Goal: Task Accomplishment & Management: Manage account settings

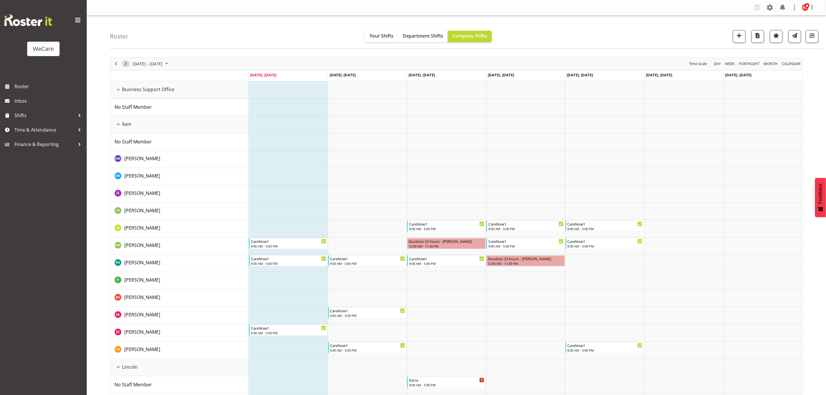
click at [129, 65] on span "Next" at bounding box center [125, 63] width 7 height 7
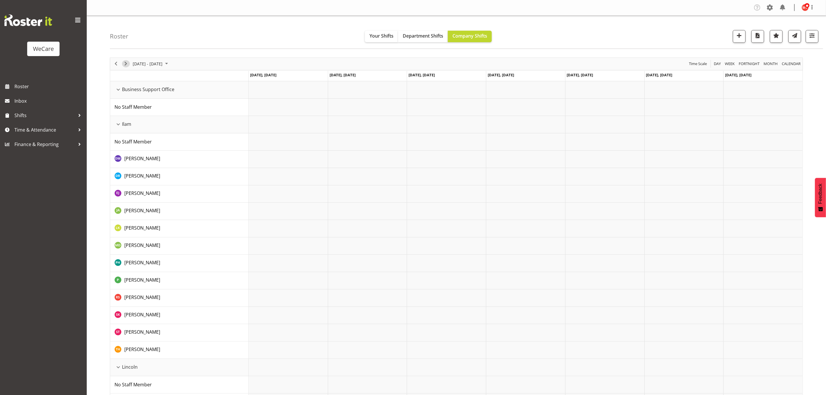
click at [127, 64] on span "Next" at bounding box center [125, 63] width 7 height 7
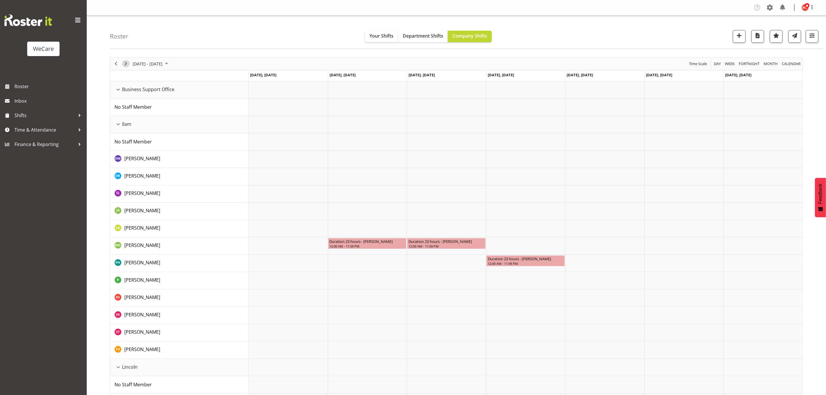
click at [127, 64] on span "Next" at bounding box center [125, 63] width 7 height 7
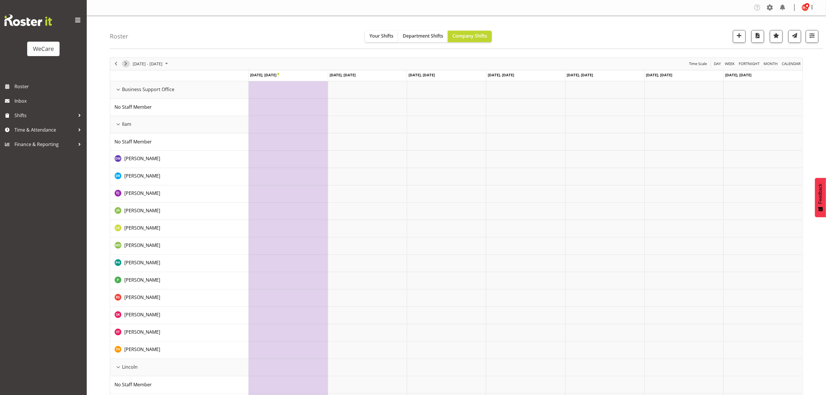
click at [127, 64] on span "Next" at bounding box center [125, 63] width 7 height 7
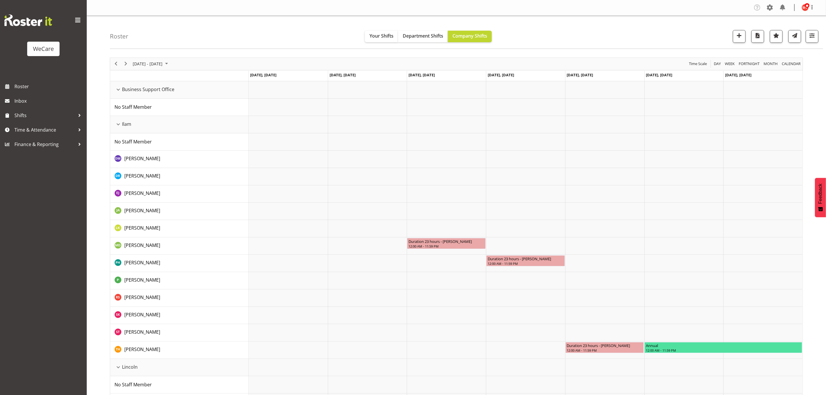
click at [129, 64] on button "Next" at bounding box center [126, 63] width 8 height 7
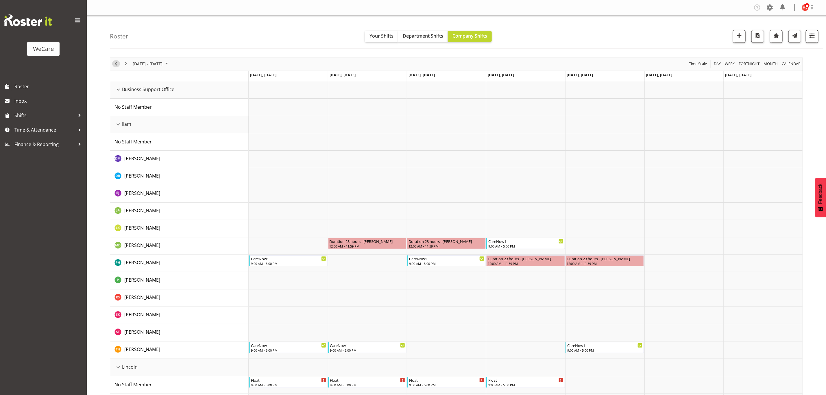
click at [115, 64] on span "Previous" at bounding box center [115, 63] width 7 height 7
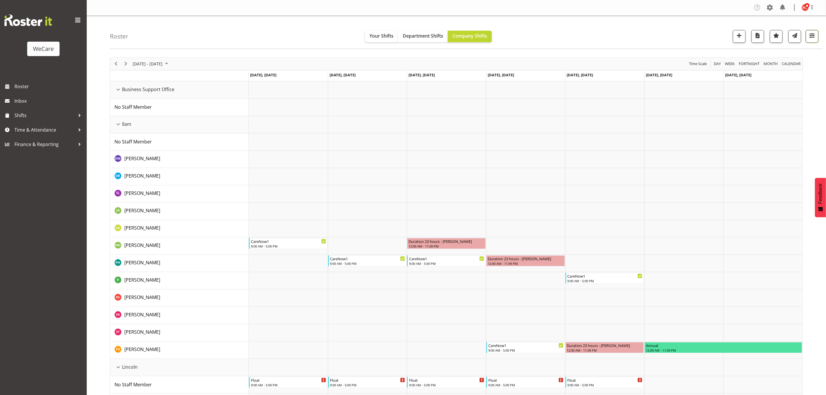
click at [808, 37] on span "button" at bounding box center [812, 36] width 8 height 8
click at [773, 70] on span "1 Departments" at bounding box center [776, 71] width 37 height 7
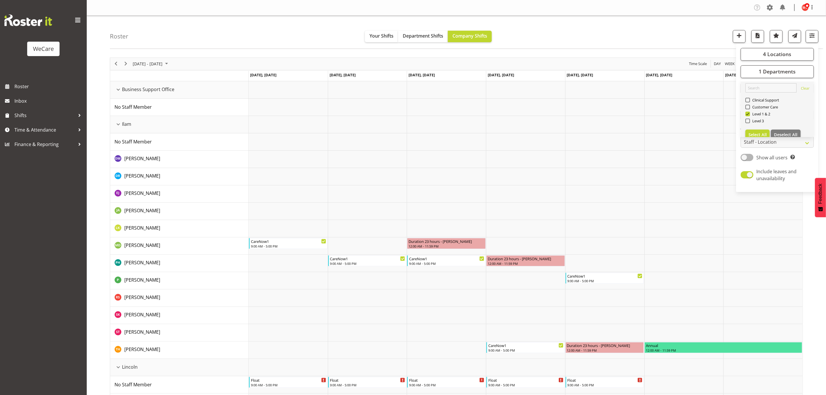
click at [749, 117] on div "Level 1 & 2" at bounding box center [777, 114] width 64 height 7
click at [749, 120] on span at bounding box center [747, 121] width 5 height 5
click at [749, 120] on input "Level 3" at bounding box center [747, 121] width 4 height 4
checkbox input "true"
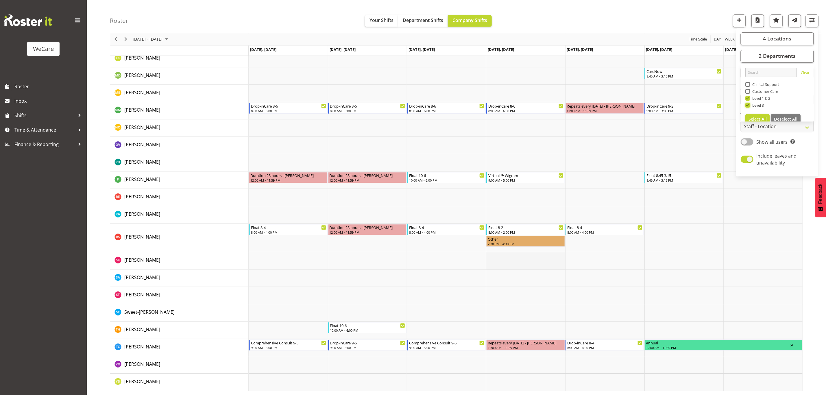
scroll to position [1077, 0]
click at [515, 242] on div "2:30 PM - 4:30 PM" at bounding box center [525, 242] width 76 height 5
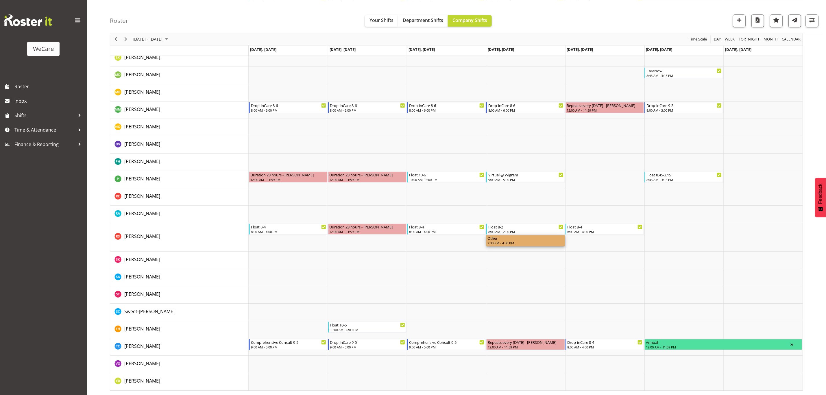
click at [547, 239] on div "Other" at bounding box center [525, 238] width 76 height 6
click at [540, 241] on div "2:30 PM - 4:30 PM" at bounding box center [525, 242] width 76 height 5
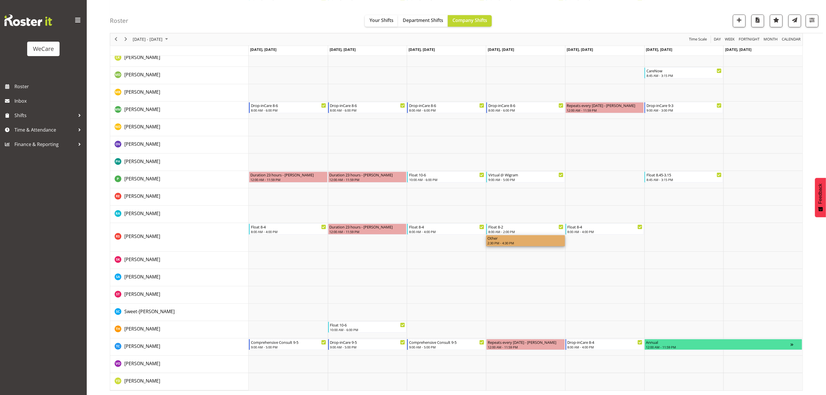
click at [514, 240] on div "Other" at bounding box center [525, 238] width 76 height 6
click at [503, 264] on td "Timeline Week of September 29, 2025" at bounding box center [525, 259] width 79 height 17
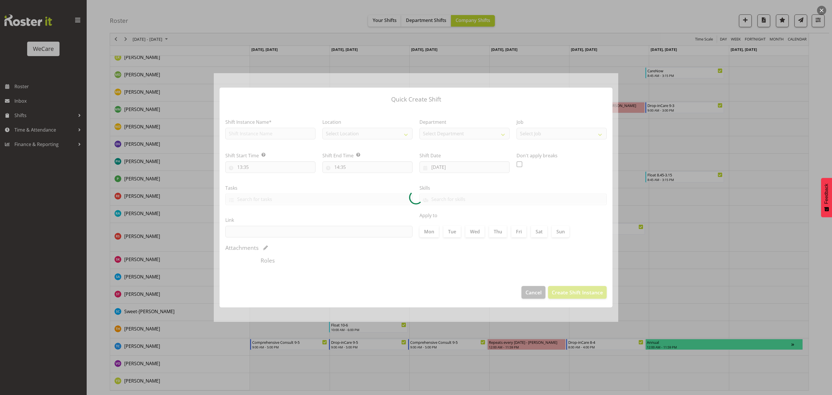
type input "02/10/2025"
checkbox input "true"
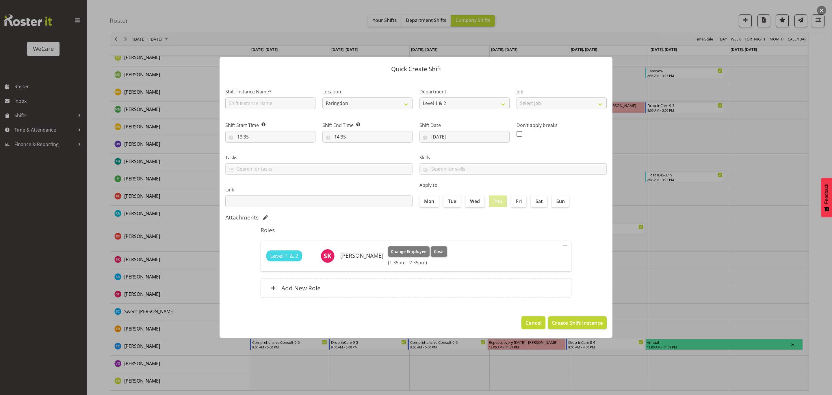
click at [537, 321] on span "Cancel" at bounding box center [534, 323] width 16 height 8
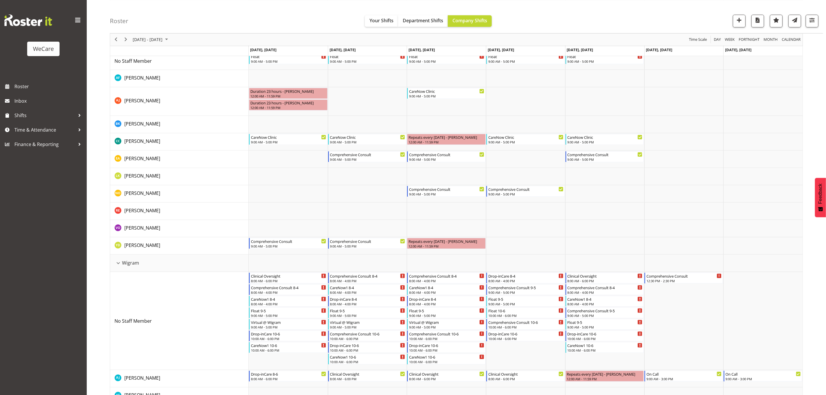
scroll to position [427, 0]
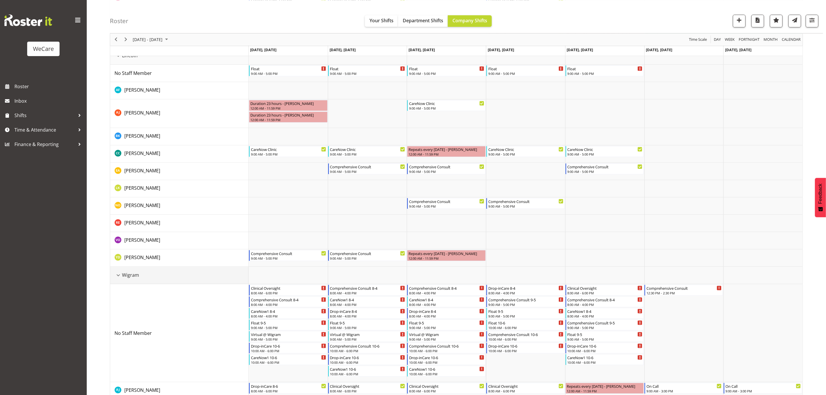
click at [116, 277] on div "Wigram resource" at bounding box center [118, 275] width 8 height 8
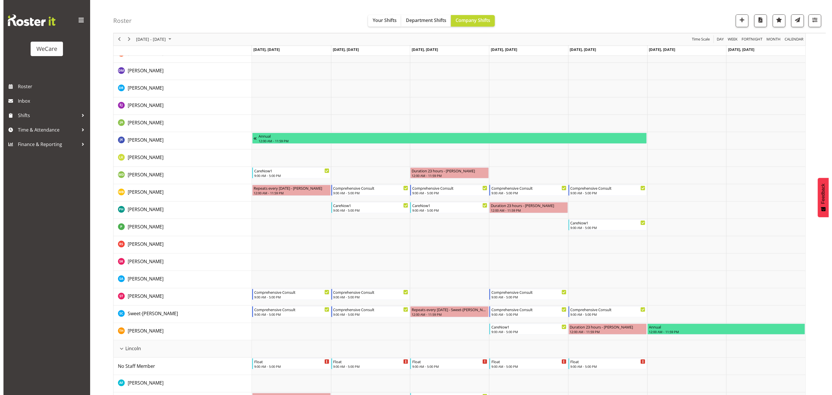
scroll to position [147, 0]
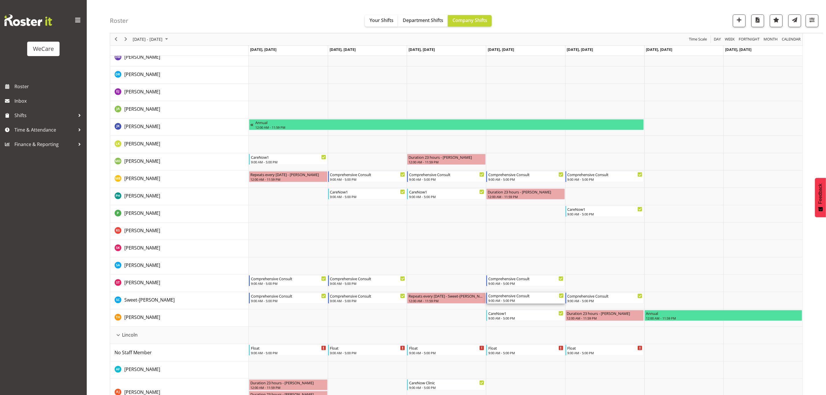
click at [501, 300] on div "9:00 AM - 5:00 PM" at bounding box center [525, 300] width 75 height 5
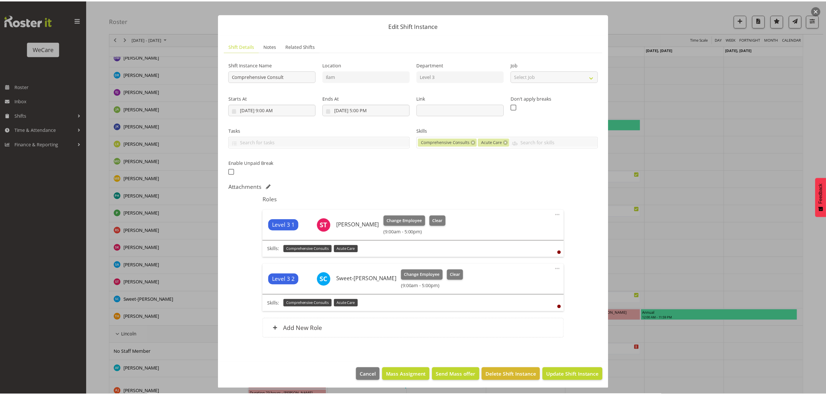
scroll to position [8, 0]
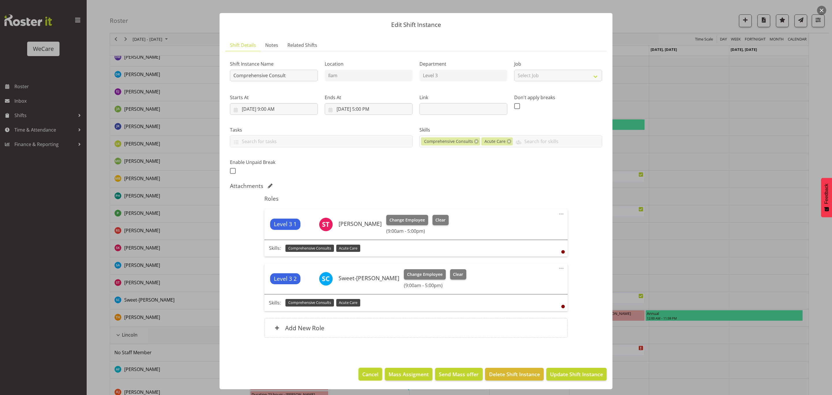
click at [362, 376] on span "Cancel" at bounding box center [370, 374] width 16 height 8
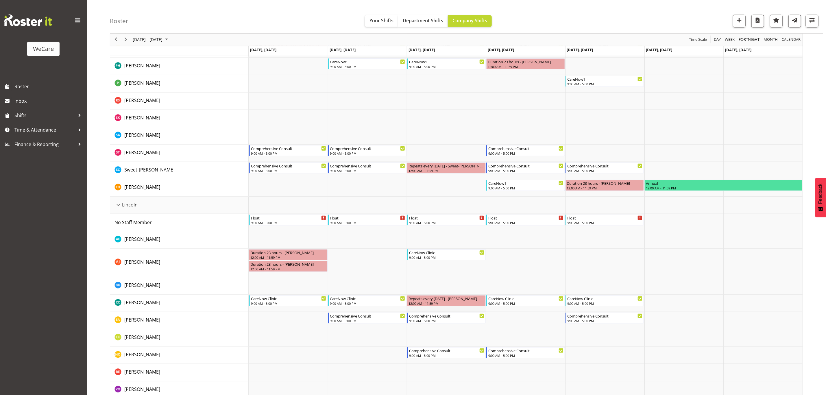
scroll to position [321, 0]
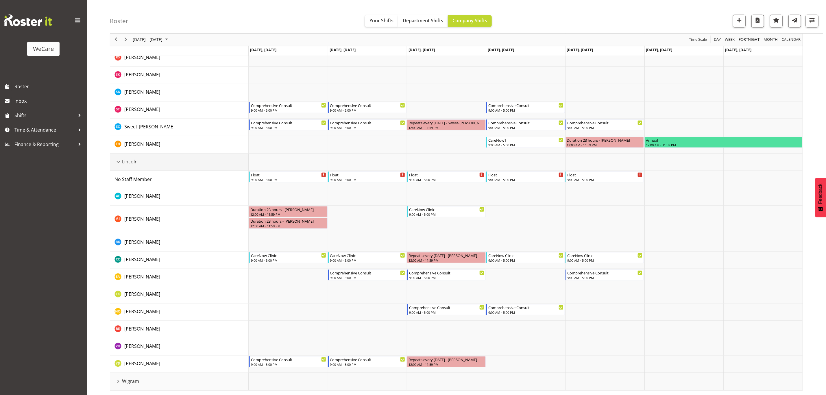
click at [117, 164] on div "Lincoln resource" at bounding box center [118, 162] width 8 height 8
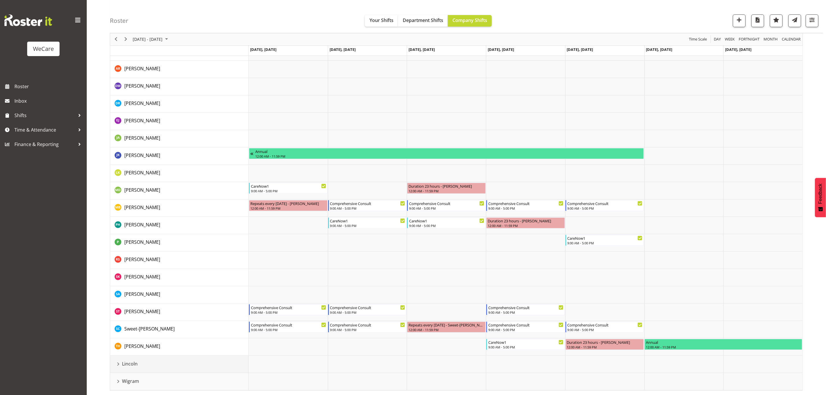
scroll to position [119, 0]
drag, startPoint x: 119, startPoint y: 381, endPoint x: 213, endPoint y: 335, distance: 104.7
click at [119, 382] on div "Wigram resource" at bounding box center [118, 381] width 8 height 8
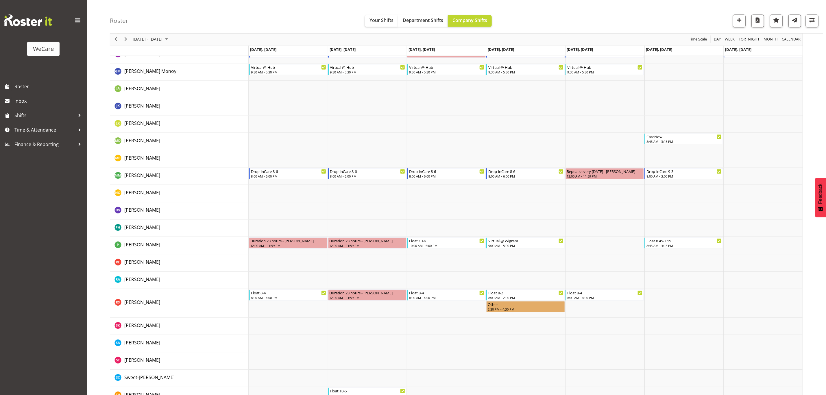
scroll to position [812, 0]
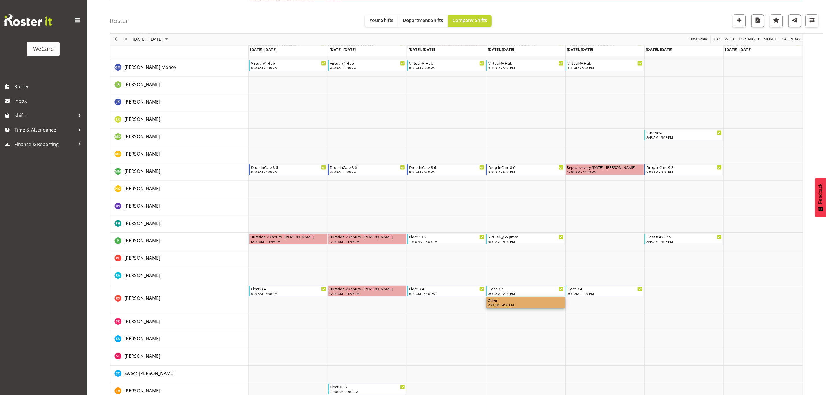
click at [509, 301] on div "Other" at bounding box center [525, 300] width 76 height 6
click at [509, 318] on td "Timeline Week of September 29, 2025" at bounding box center [525, 322] width 79 height 17
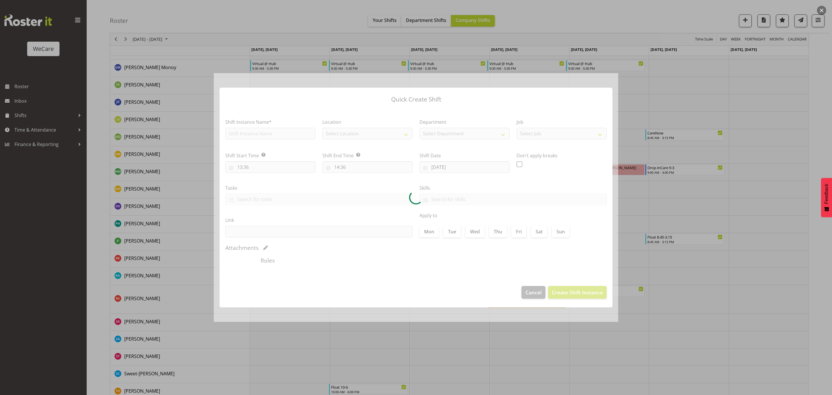
type input "02/10/2025"
checkbox input "true"
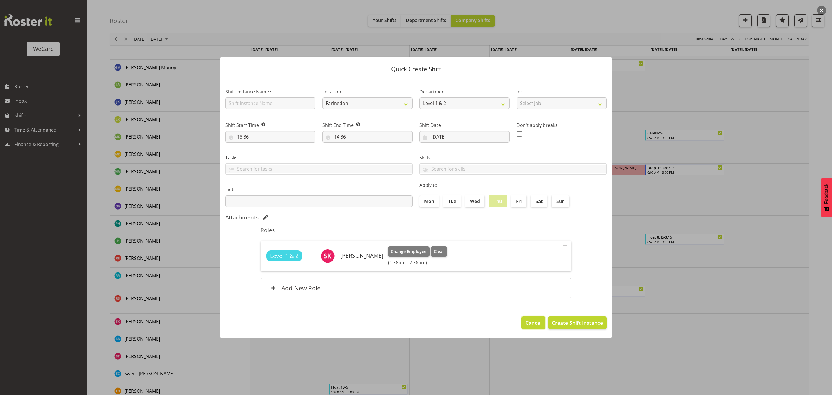
click at [528, 323] on span "Cancel" at bounding box center [534, 323] width 16 height 8
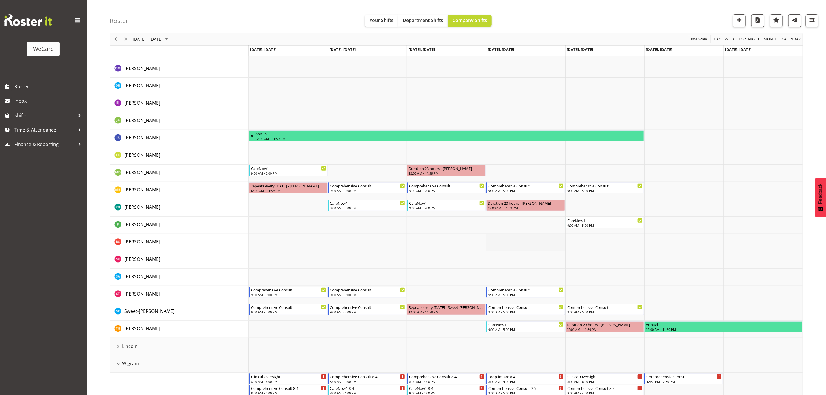
scroll to position [87, 0]
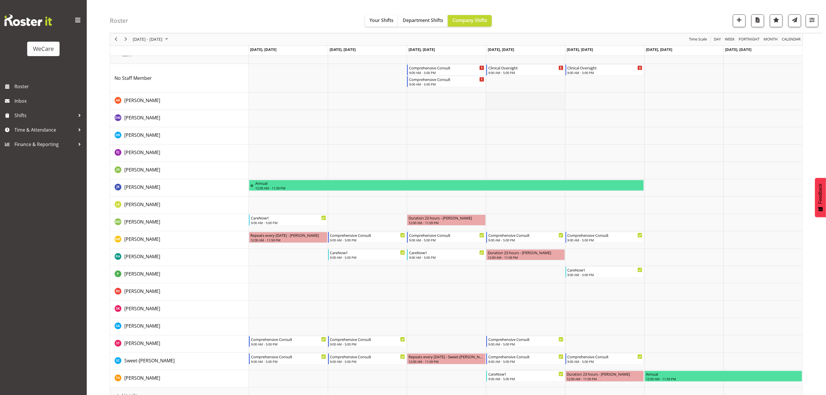
click at [519, 105] on td "Timeline Week of September 29, 2025" at bounding box center [525, 100] width 79 height 17
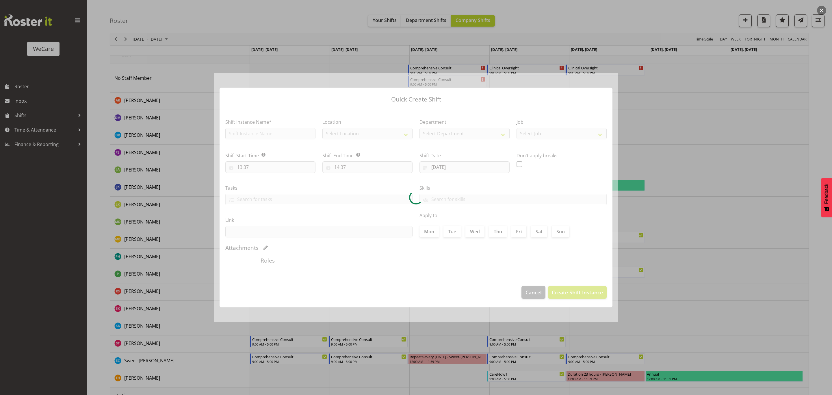
type input "02/10/2025"
checkbox input "true"
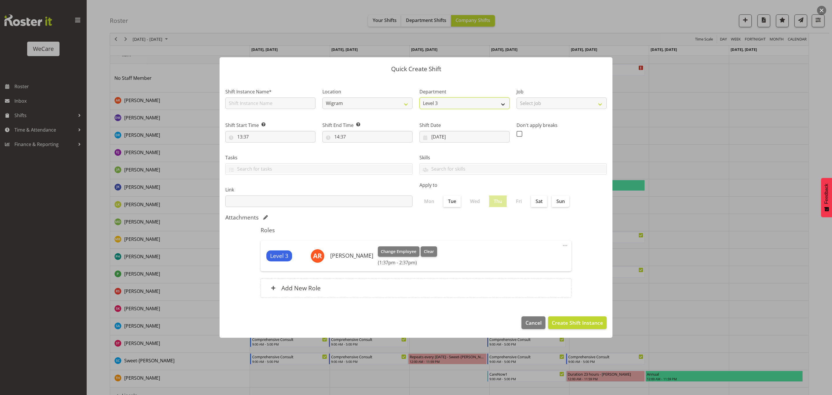
click at [487, 105] on select "Level 3" at bounding box center [465, 103] width 90 height 12
click at [570, 124] on label "Don't apply breaks" at bounding box center [562, 125] width 90 height 7
click at [593, 110] on div "Job Select Job" at bounding box center [561, 97] width 97 height 34
click at [598, 105] on select "Select Job" at bounding box center [562, 103] width 90 height 12
drag, startPoint x: 574, startPoint y: 123, endPoint x: 555, endPoint y: 123, distance: 19.1
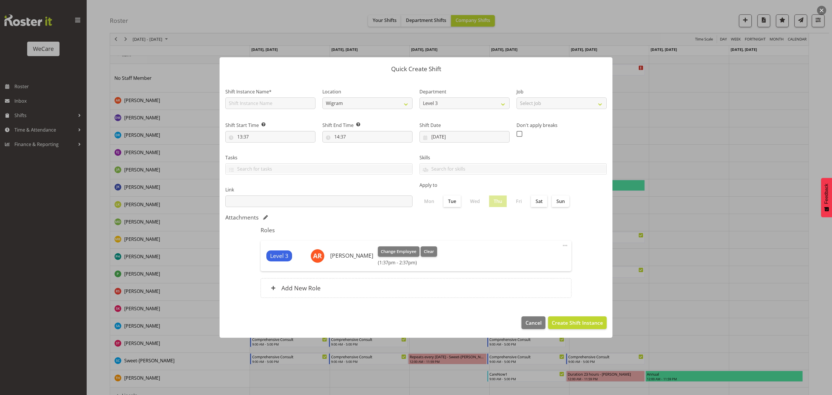
click at [573, 123] on label "Don't apply breaks" at bounding box center [562, 125] width 90 height 7
click at [535, 327] on button "Cancel" at bounding box center [534, 322] width 24 height 13
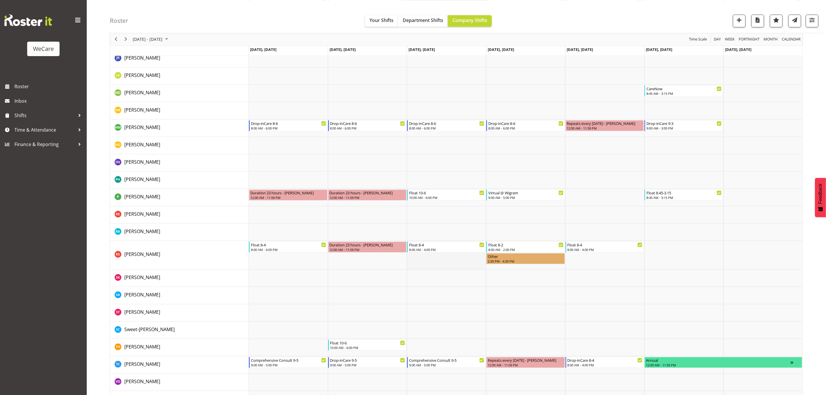
scroll to position [867, 0]
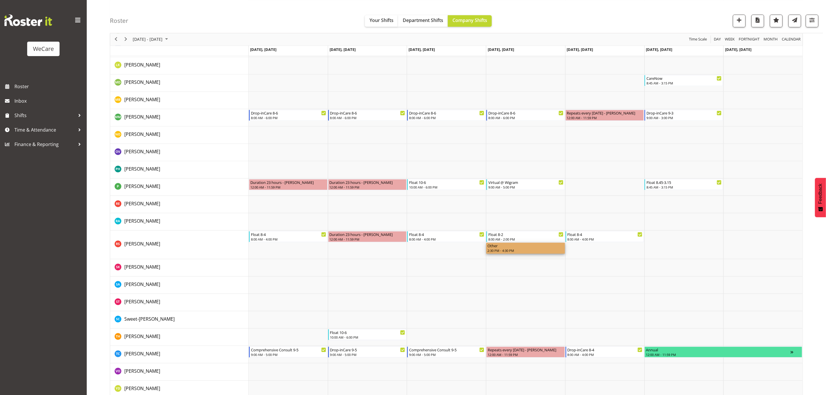
click at [503, 248] on div "2:30 PM - 4:30 PM" at bounding box center [525, 250] width 76 height 5
click at [510, 268] on td "Timeline Week of September 29, 2025" at bounding box center [525, 267] width 79 height 17
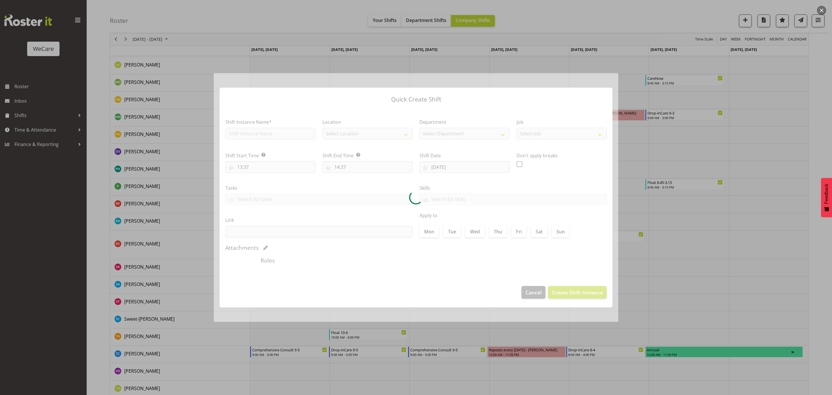
type input "02/10/2025"
checkbox input "true"
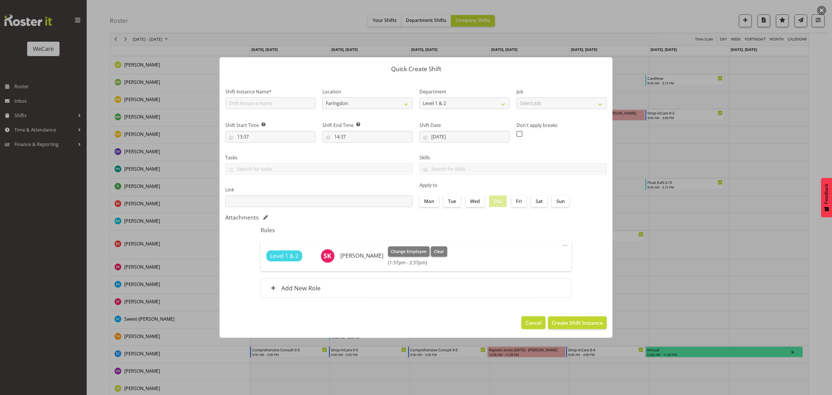
click at [527, 322] on span "Cancel" at bounding box center [534, 323] width 16 height 8
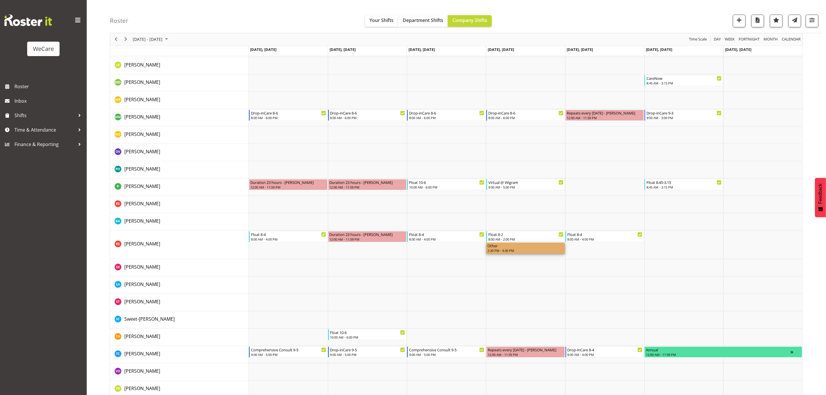
click at [506, 247] on div "Other" at bounding box center [525, 245] width 76 height 6
click at [515, 249] on div "2:30 PM - 4:30 PM" at bounding box center [525, 250] width 76 height 5
click at [515, 248] on div "2:30 PM - 4:30 PM" at bounding box center [525, 250] width 76 height 5
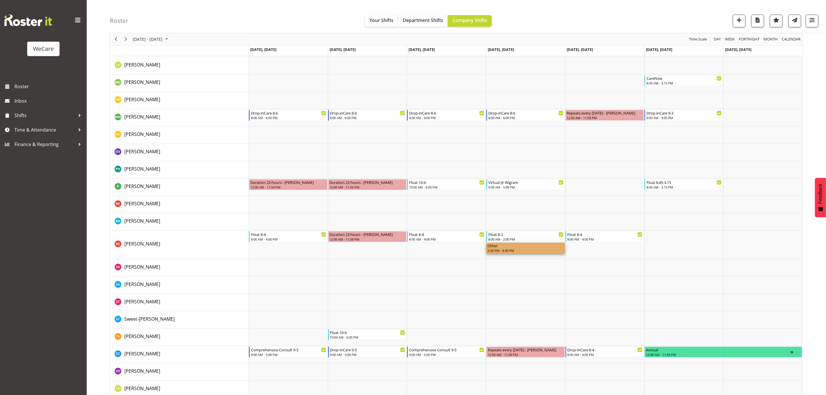
click at [515, 248] on div "2:30 PM - 4:30 PM" at bounding box center [525, 250] width 76 height 5
click at [517, 251] on div "2:30 PM - 4:30 PM" at bounding box center [525, 250] width 76 height 5
click at [511, 272] on td "Timeline Week of September 29, 2025" at bounding box center [525, 267] width 79 height 17
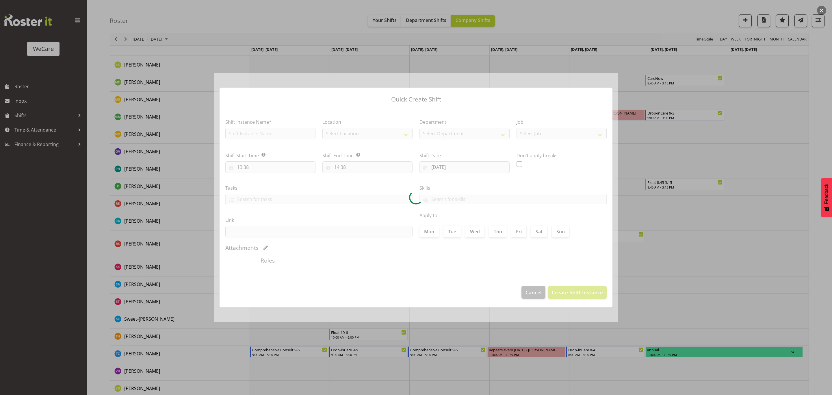
type input "[DATE]"
checkbox input "true"
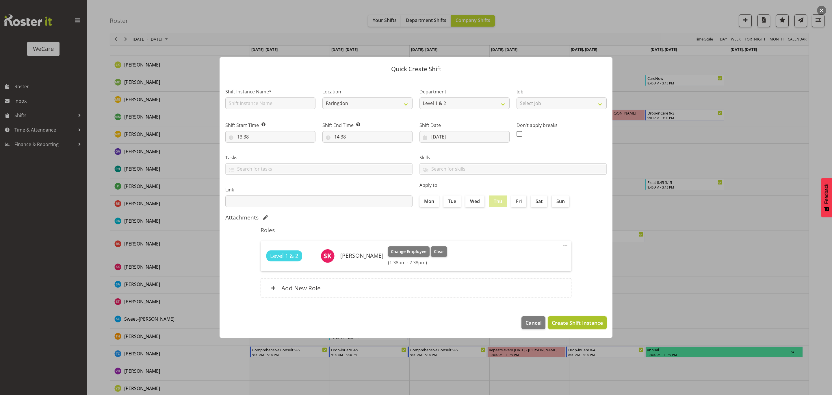
click at [568, 323] on span "Create Shift Instance" at bounding box center [577, 323] width 51 height 8
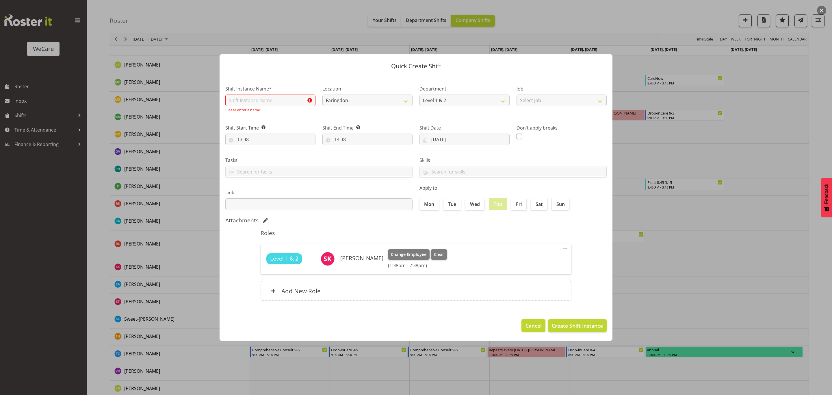
click at [530, 326] on span "Cancel" at bounding box center [534, 326] width 16 height 8
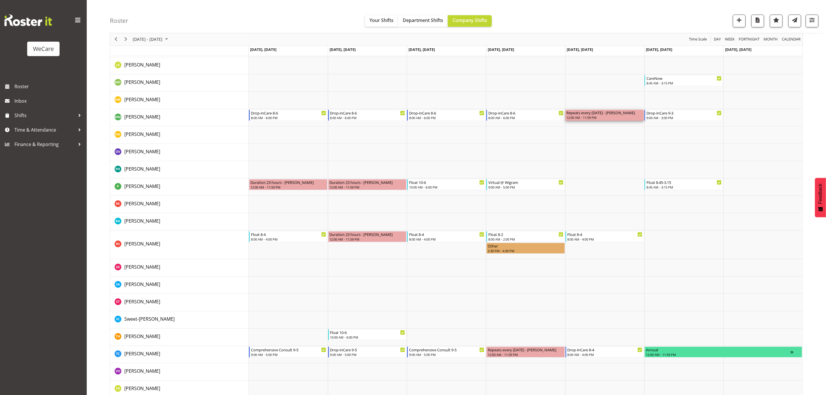
click at [584, 111] on div "Repeats every friday - Matthew Mckenzie" at bounding box center [605, 113] width 76 height 6
click at [454, 215] on td "Timeline Week of September 29, 2025" at bounding box center [446, 221] width 79 height 17
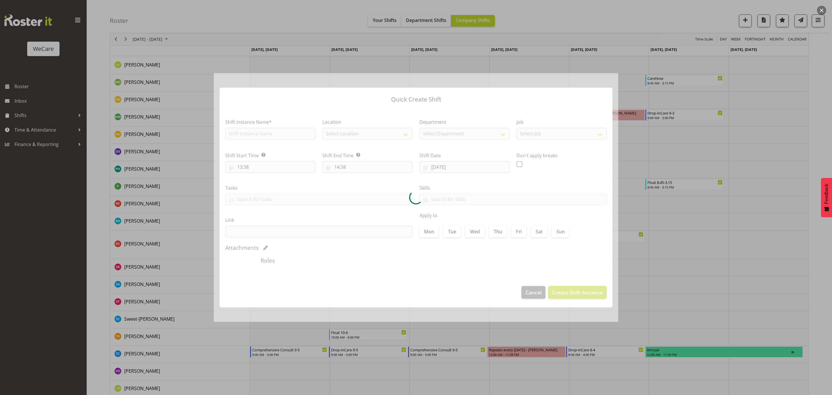
type input "01/10/2025"
checkbox input "true"
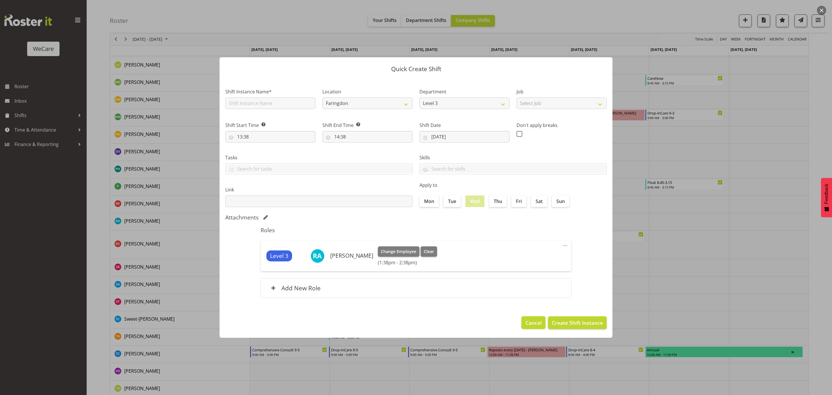
click at [536, 323] on span "Cancel" at bounding box center [534, 323] width 16 height 8
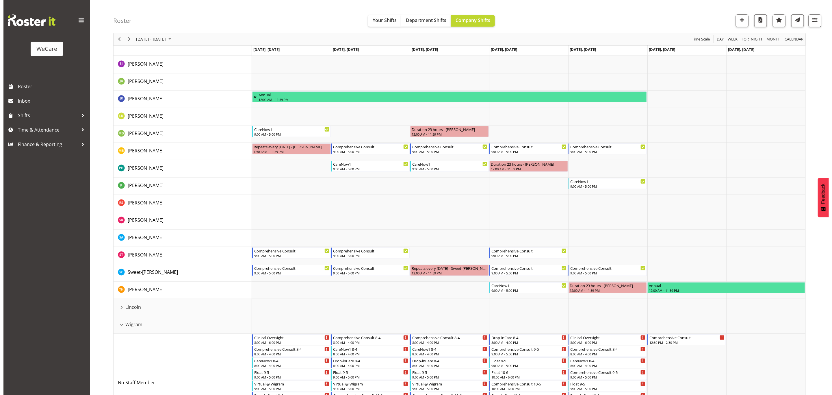
scroll to position [173, 0]
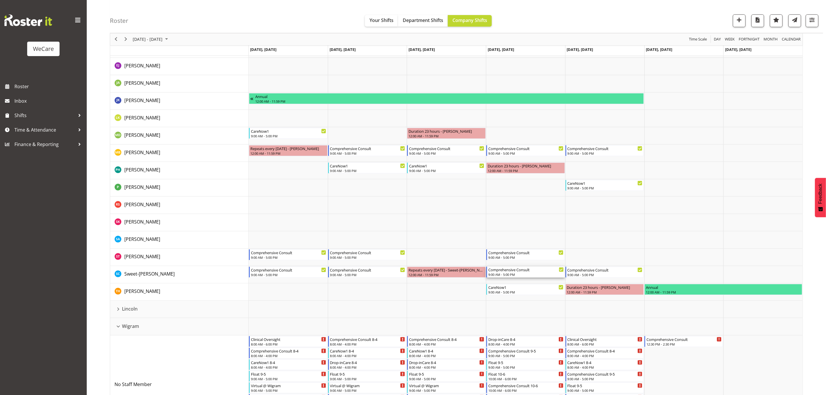
click at [539, 272] on div "Comprehensive Consult" at bounding box center [525, 269] width 75 height 6
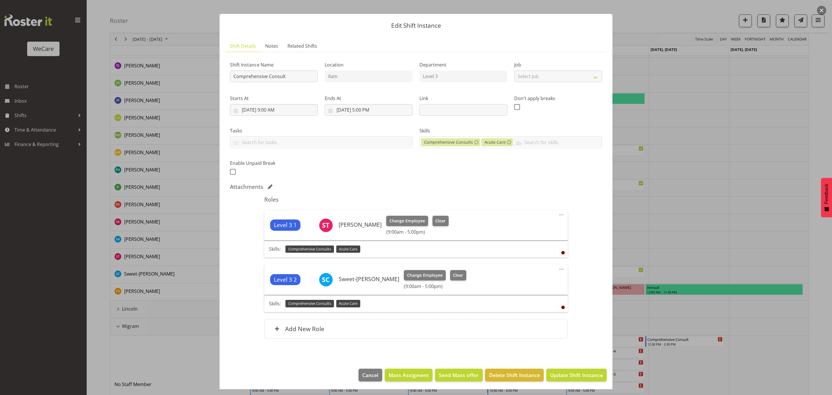
scroll to position [8, 0]
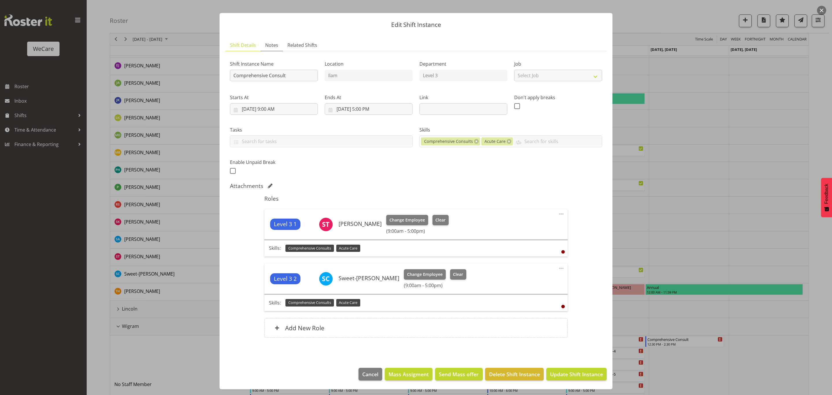
click at [272, 45] on span "Notes" at bounding box center [271, 45] width 13 height 7
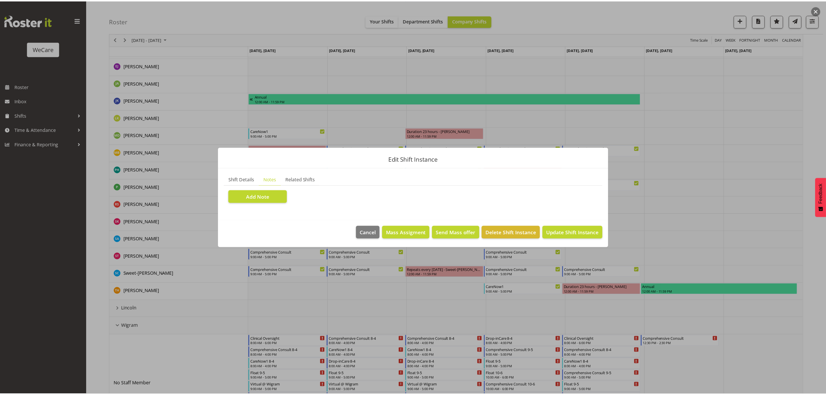
scroll to position [0, 0]
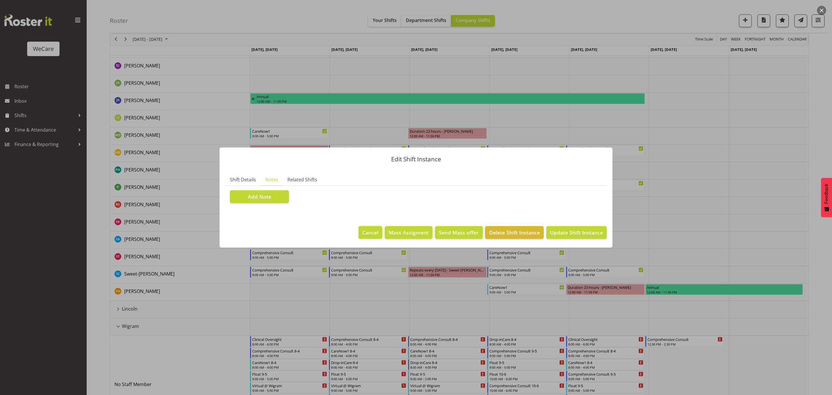
click at [371, 230] on span "Cancel" at bounding box center [370, 233] width 16 height 8
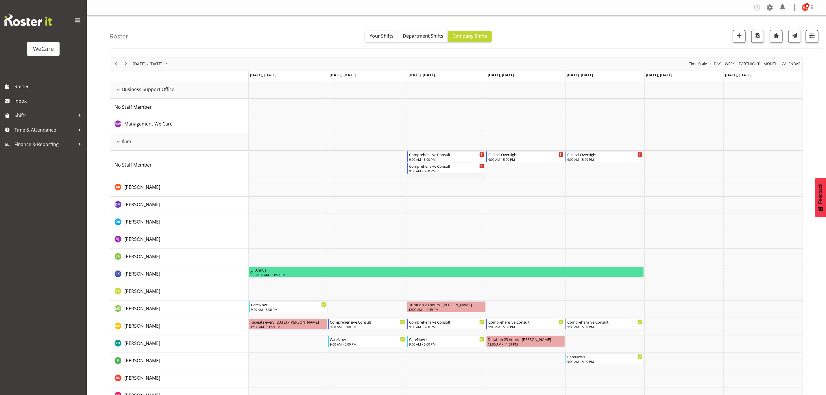
click at [420, 177] on td "Timeline Week of September 29, 2025" at bounding box center [446, 165] width 79 height 29
click at [420, 176] on td "Timeline Week of September 29, 2025" at bounding box center [446, 165] width 79 height 29
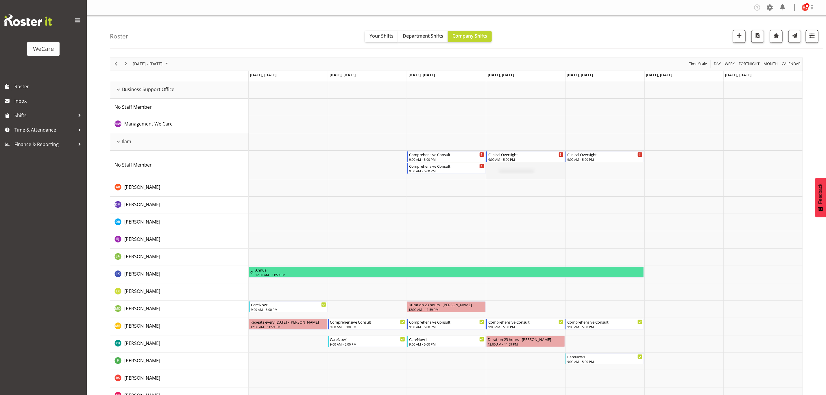
click at [530, 173] on td "Timeline Week of September 29, 2025" at bounding box center [525, 165] width 79 height 29
click at [737, 35] on span "button" at bounding box center [739, 36] width 8 height 8
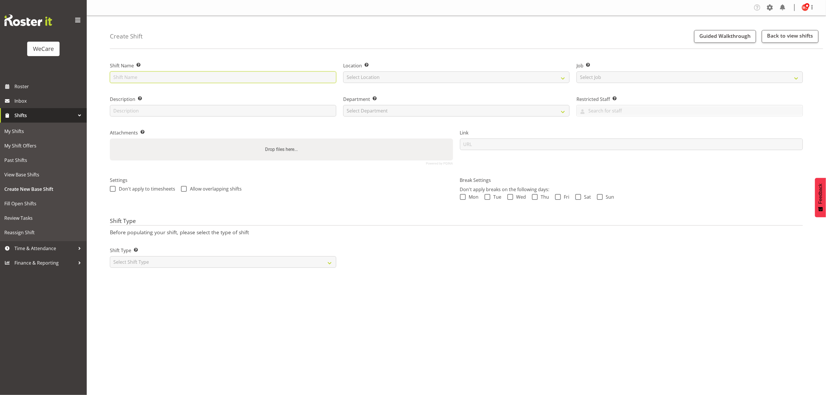
click at [325, 77] on input "text" at bounding box center [223, 77] width 226 height 12
type input "Other"
click at [488, 76] on select "Select Location Business Support Office Faringdon Ilam Lincoln Riccarton Wigram" at bounding box center [456, 77] width 226 height 12
select select "1204"
click at [343, 71] on select "Select Location Business Support Office Faringdon Ilam Lincoln Riccarton Wigram" at bounding box center [456, 77] width 226 height 12
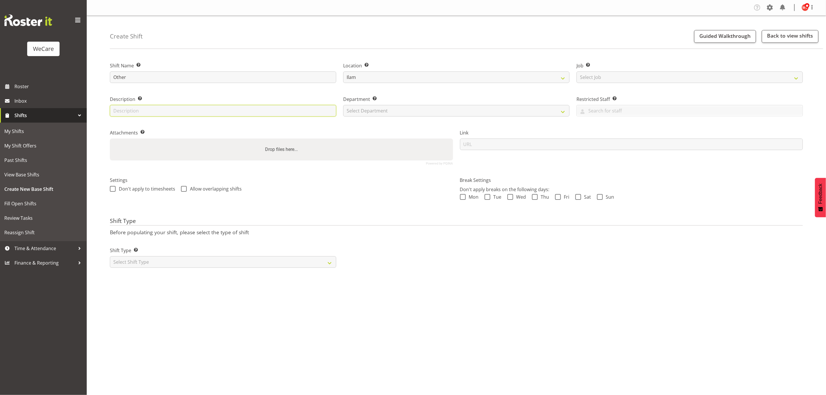
click at [255, 114] on input "text" at bounding box center [223, 111] width 226 height 12
click at [158, 263] on select "Select Shift Type One Off Shift Recurring Shift Rotating Shift" at bounding box center [223, 262] width 226 height 12
select select "one_off"
click at [110, 256] on select "Select Shift Type One Off Shift Recurring Shift Rotating Shift" at bounding box center [223, 262] width 226 height 12
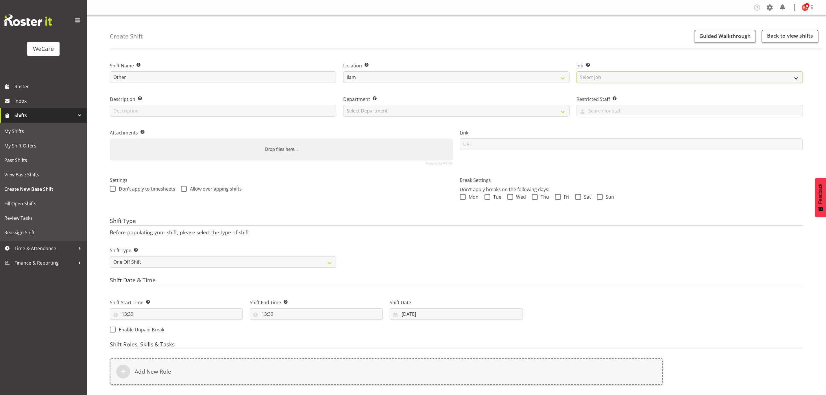
click at [586, 78] on select "Select Job Create new job" at bounding box center [689, 77] width 226 height 12
click at [182, 109] on input "text" at bounding box center [223, 111] width 226 height 12
click at [360, 108] on select "Select Department Clinical Support Customer Care Level 1 & 2 Level 3" at bounding box center [456, 111] width 226 height 12
select select "868"
click at [343, 105] on select "Select Department Clinical Support Customer Care Level 1 & 2 Level 3" at bounding box center [456, 111] width 226 height 12
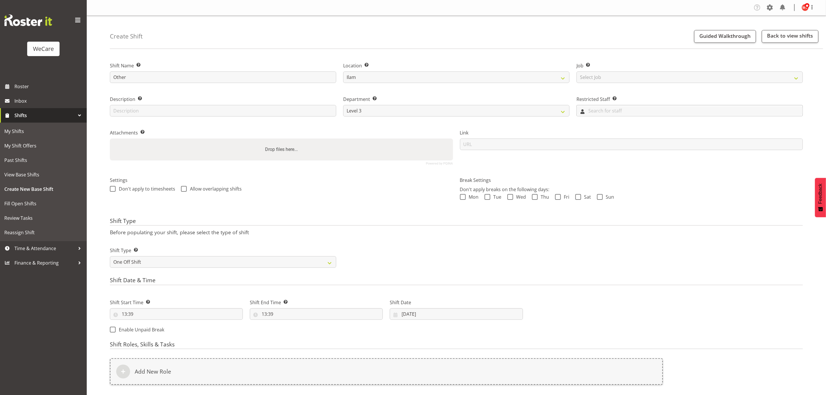
click at [590, 111] on input "text" at bounding box center [690, 110] width 226 height 9
click at [495, 170] on div "Break Settings Don't apply breaks on the following days: Mon Tue Wed Thu Fri Sa…" at bounding box center [631, 192] width 350 height 46
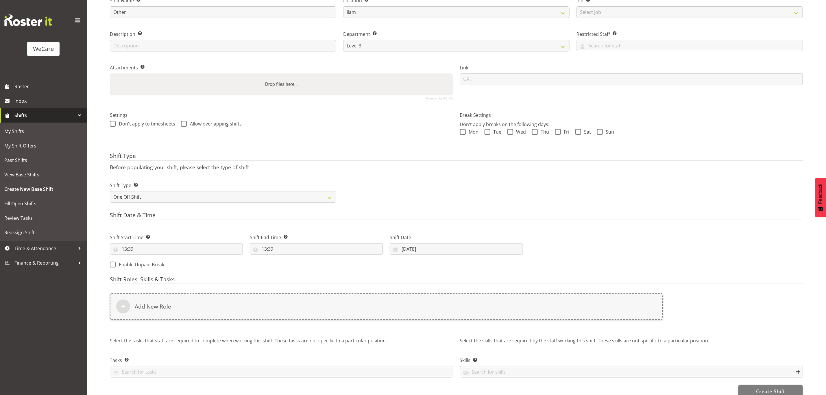
scroll to position [79, 0]
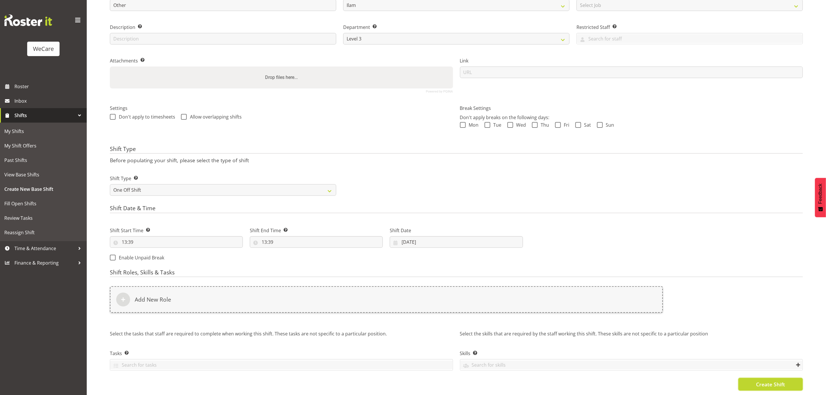
click at [751, 378] on button "Create Shift" at bounding box center [770, 384] width 64 height 13
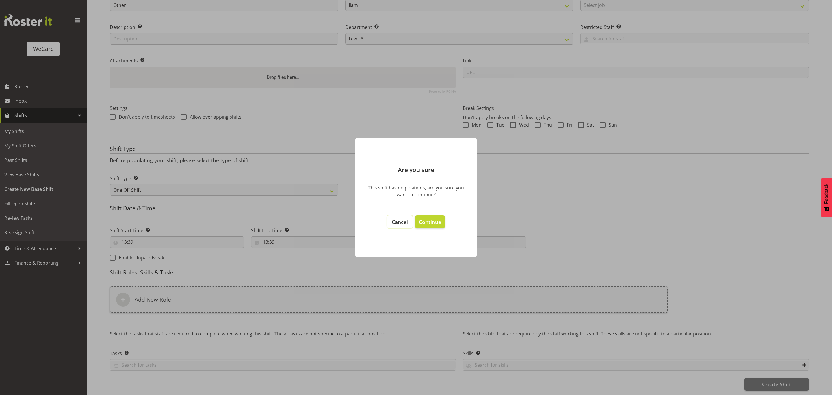
click at [409, 223] on button "Cancel" at bounding box center [399, 221] width 25 height 13
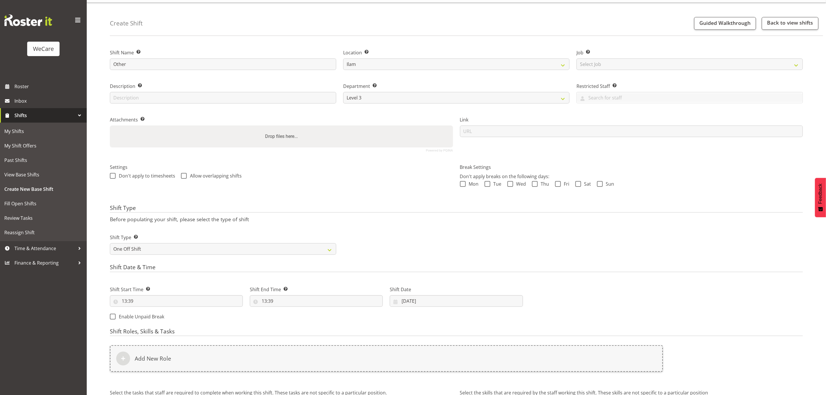
scroll to position [0, 0]
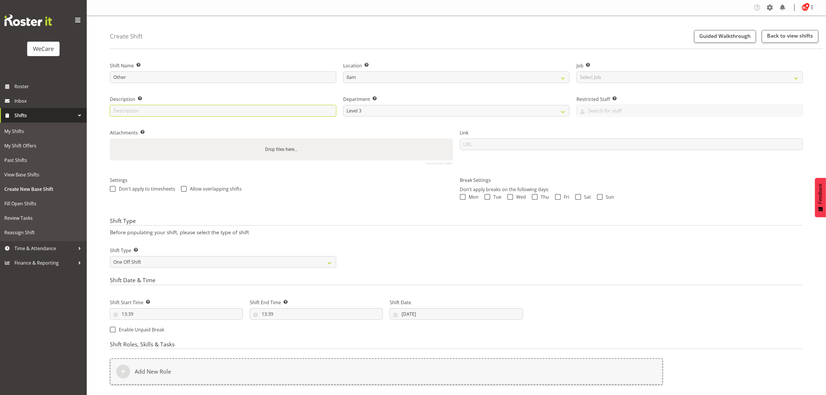
click at [245, 109] on input "text" at bounding box center [223, 111] width 226 height 12
click at [413, 124] on div "Attachments Add any relevant attachments to the shift (e.g. Health & Safety Pla…" at bounding box center [281, 144] width 350 height 47
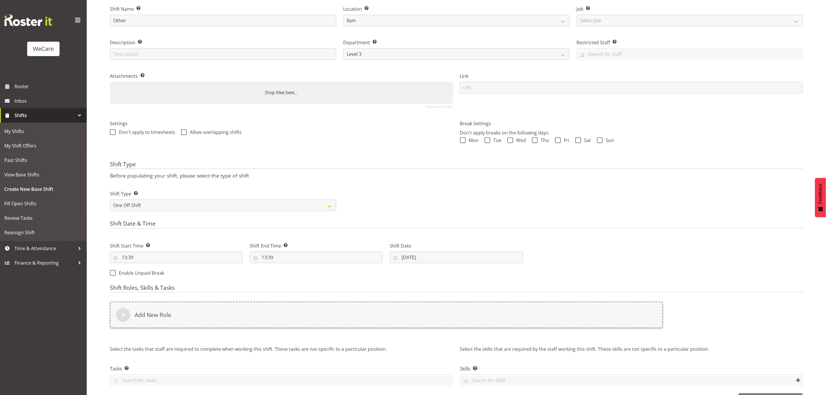
scroll to position [79, 0]
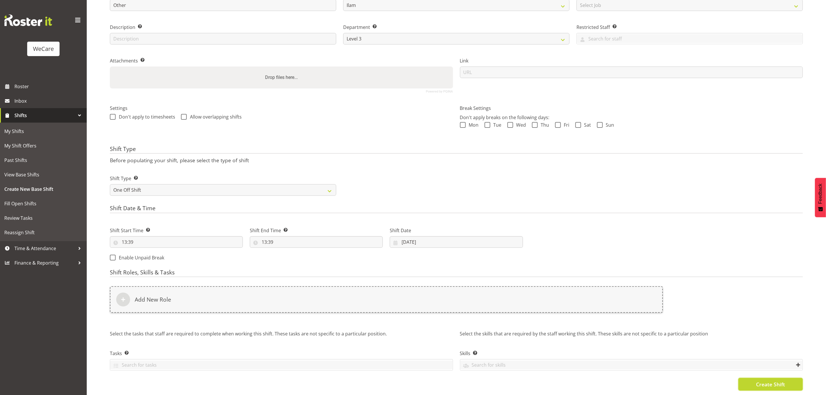
click at [749, 378] on button "Create Shift" at bounding box center [770, 384] width 64 height 13
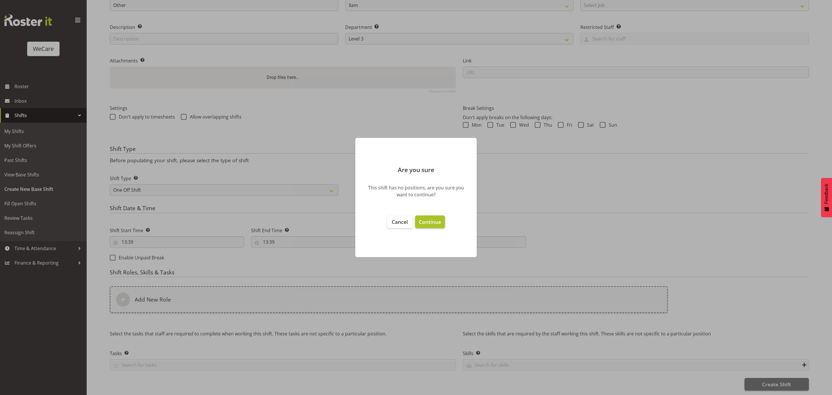
click at [434, 219] on span "Continue" at bounding box center [430, 221] width 22 height 7
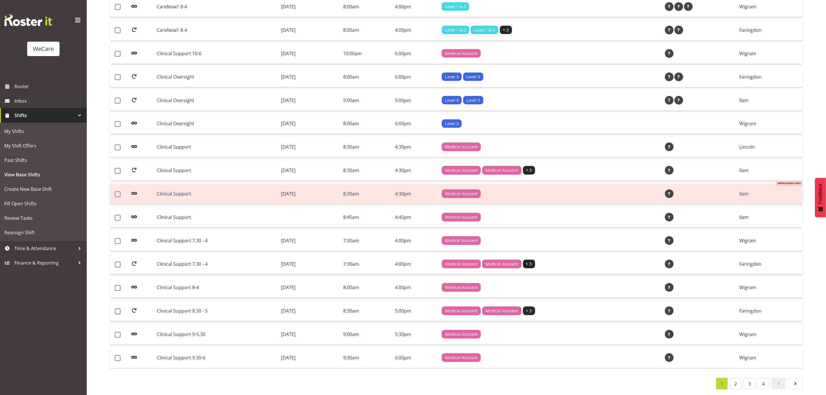
scroll to position [286, 0]
click at [734, 379] on link "2" at bounding box center [736, 384] width 12 height 12
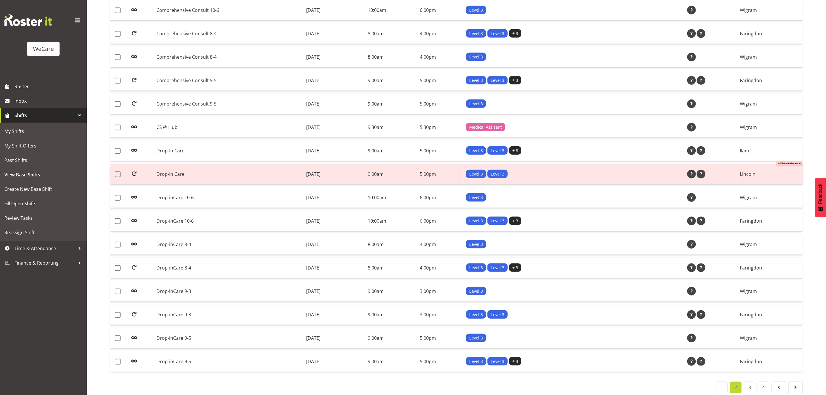
scroll to position [286, 0]
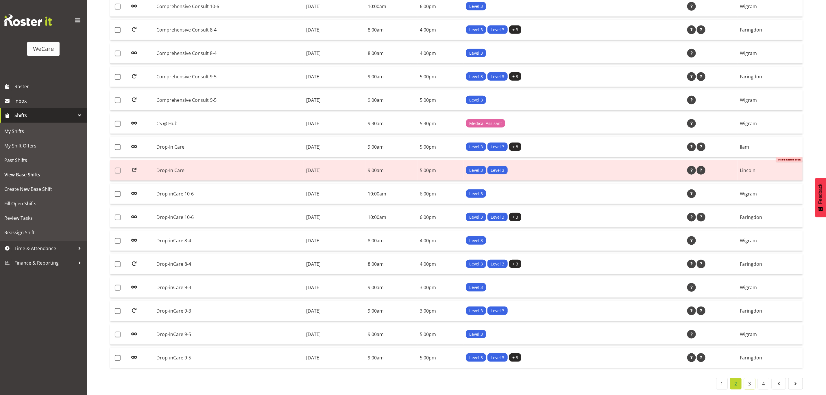
click at [750, 378] on link "3" at bounding box center [750, 384] width 12 height 12
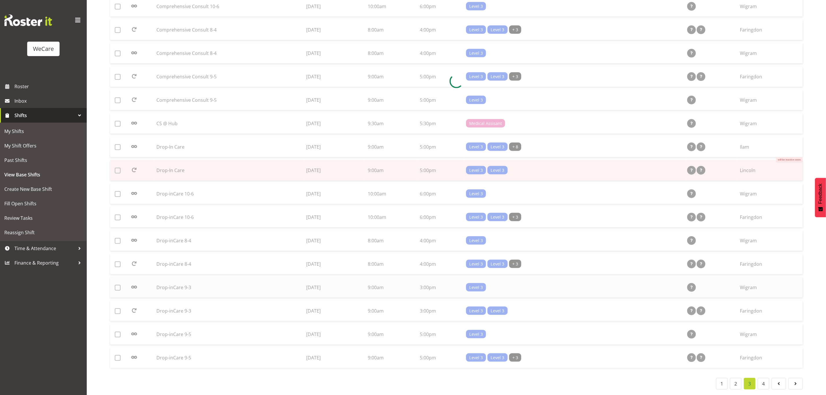
scroll to position [285, 0]
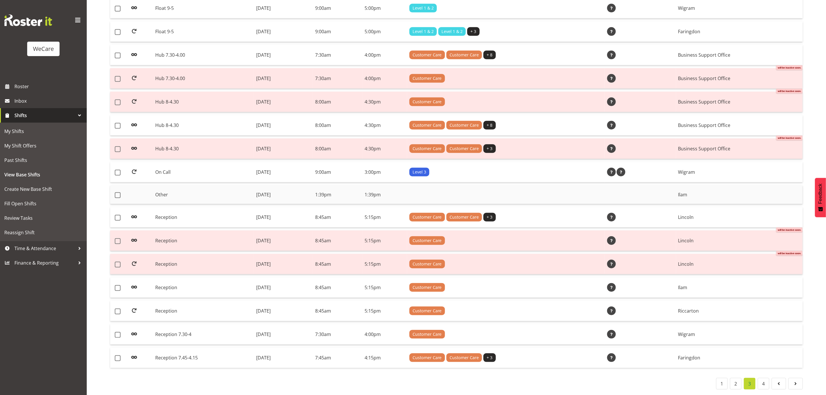
click at [362, 190] on td "1:39pm" at bounding box center [337, 194] width 49 height 19
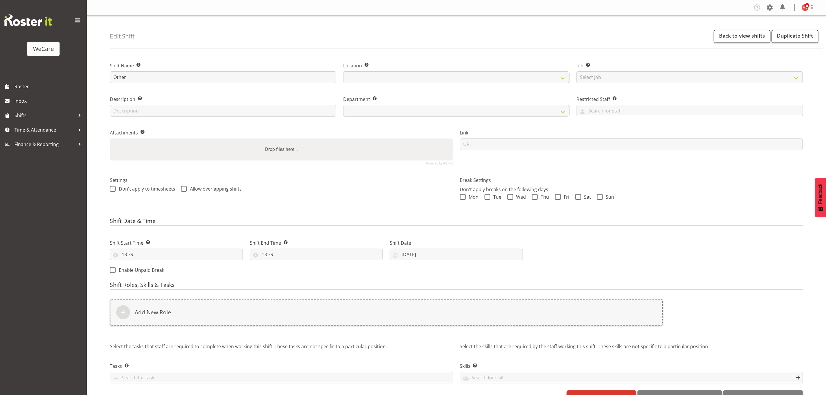
select select
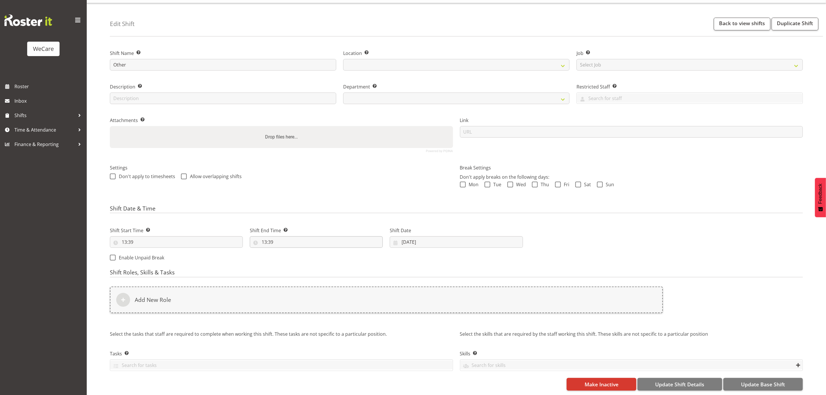
select select
select select "1204"
select select "868"
click at [34, 85] on span "Roster" at bounding box center [48, 86] width 69 height 9
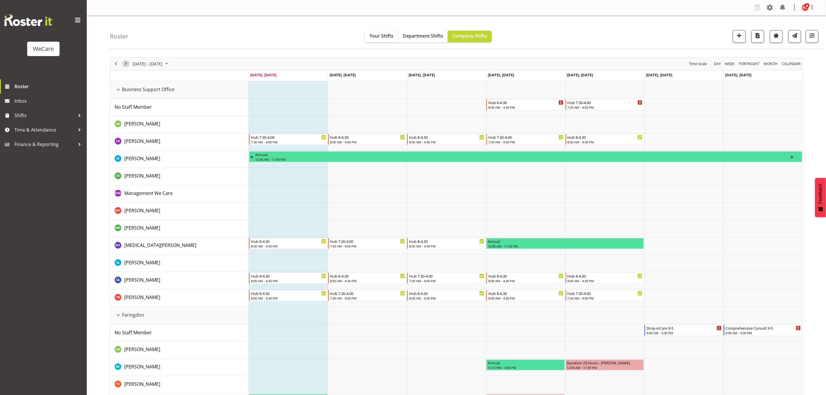
click at [128, 68] on div "next period" at bounding box center [126, 64] width 10 height 12
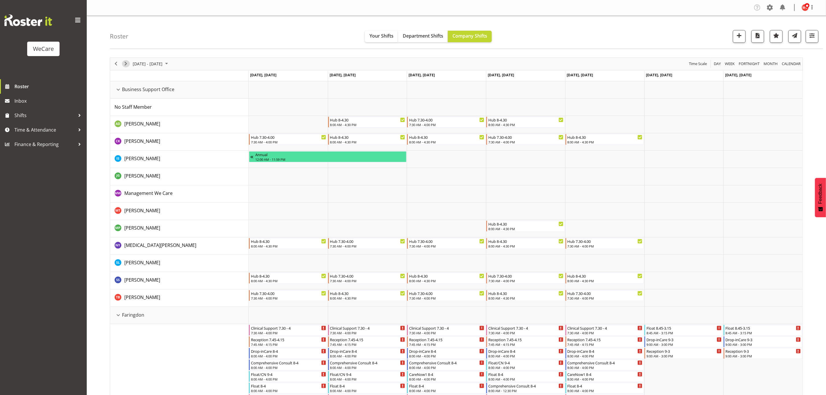
click at [125, 61] on span "Next" at bounding box center [125, 63] width 7 height 7
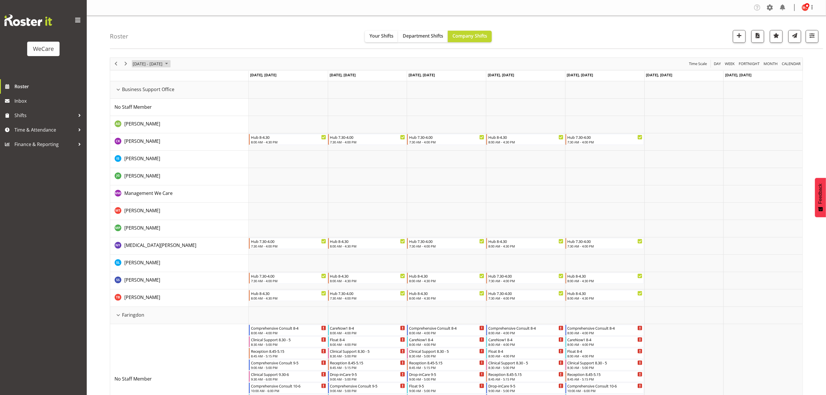
click at [170, 63] on span "September 2025" at bounding box center [166, 63] width 7 height 7
click at [140, 136] on span "29" at bounding box center [138, 137] width 9 height 9
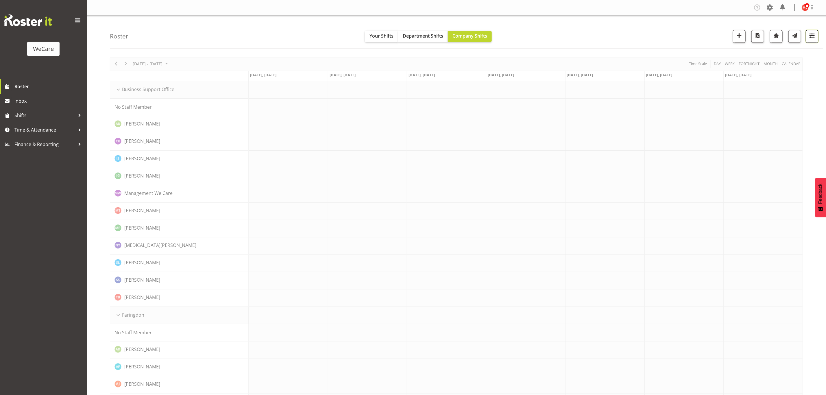
click at [808, 36] on button "button" at bounding box center [812, 36] width 13 height 13
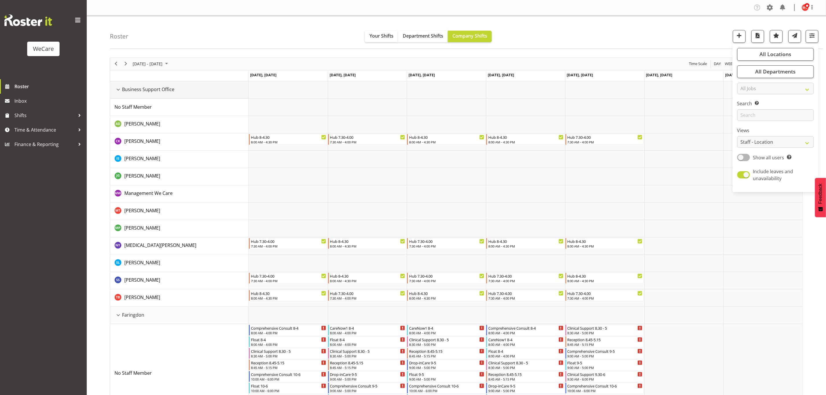
click at [118, 91] on div "Business Support Office resource" at bounding box center [118, 90] width 8 height 8
click at [117, 90] on div "Business Support Office resource" at bounding box center [118, 90] width 8 height 8
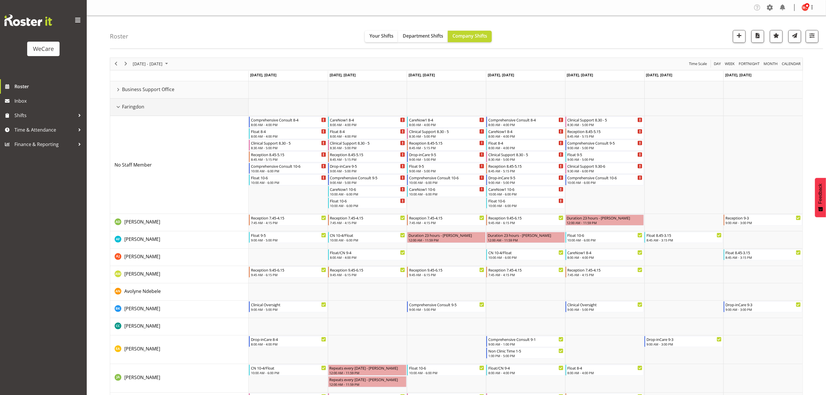
click at [114, 107] on td "Faringdon" at bounding box center [179, 107] width 138 height 17
click at [117, 108] on div "Faringdon resource" at bounding box center [118, 107] width 8 height 8
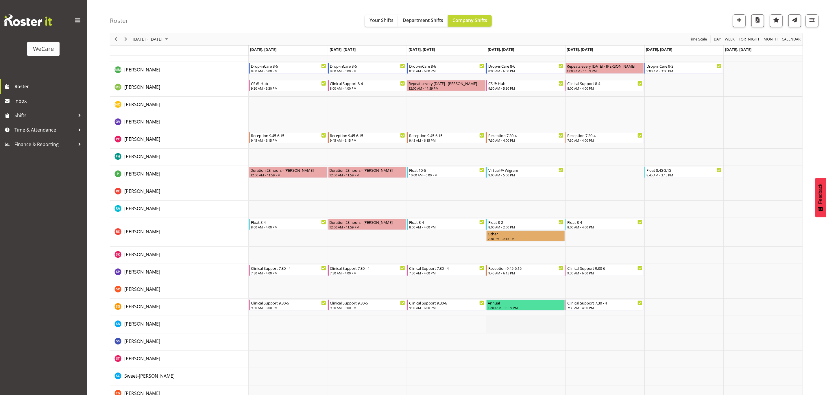
scroll to position [1869, 0]
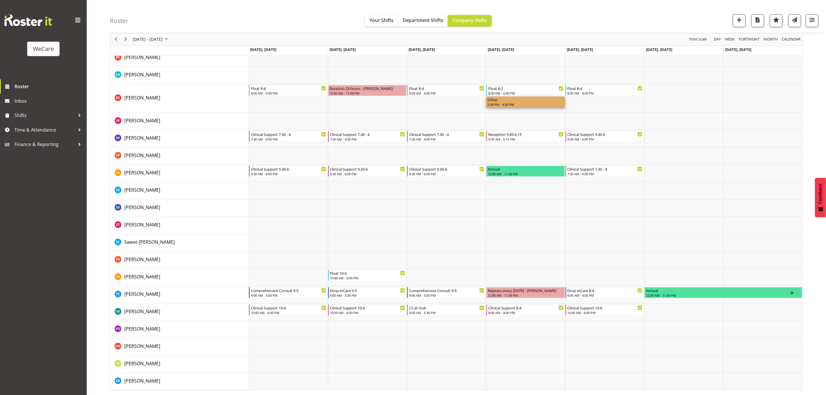
click at [527, 100] on div "Other" at bounding box center [525, 100] width 76 height 6
click at [507, 210] on td "Timeline Week of September 29, 2025" at bounding box center [525, 207] width 79 height 17
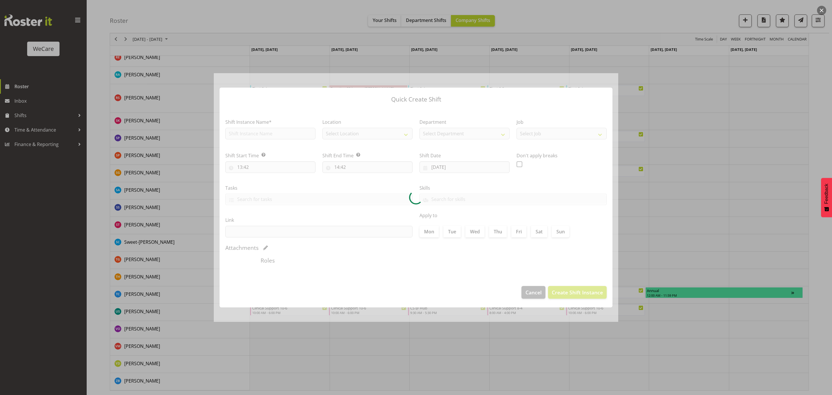
type input "[DATE]"
checkbox input "true"
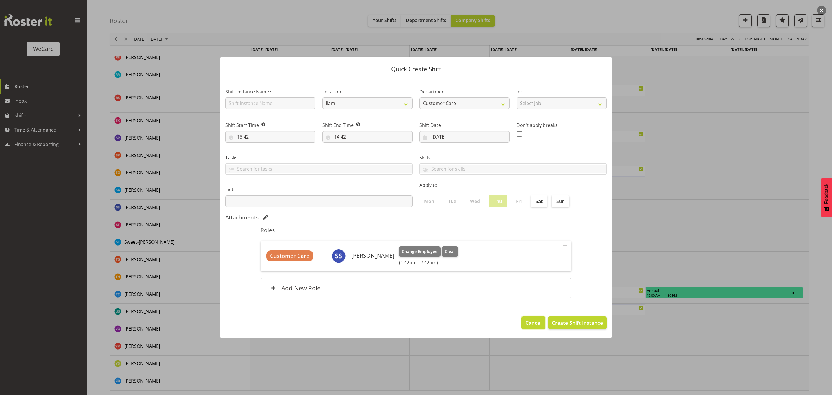
click at [532, 325] on span "Cancel" at bounding box center [534, 323] width 16 height 8
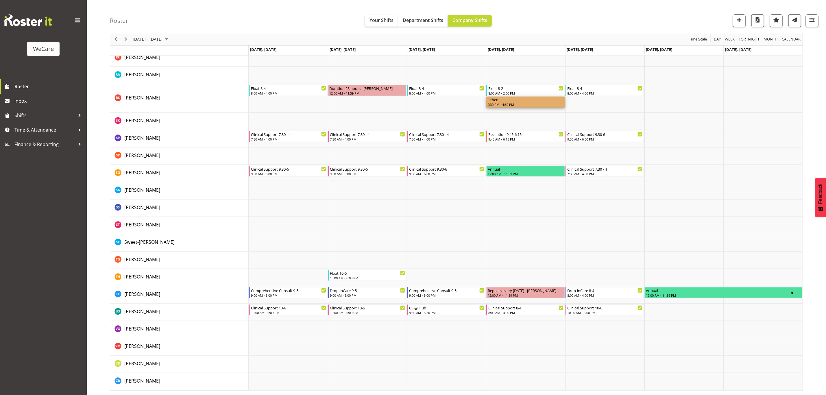
click at [519, 103] on div "2:30 PM - 4:30 PM" at bounding box center [525, 104] width 76 height 5
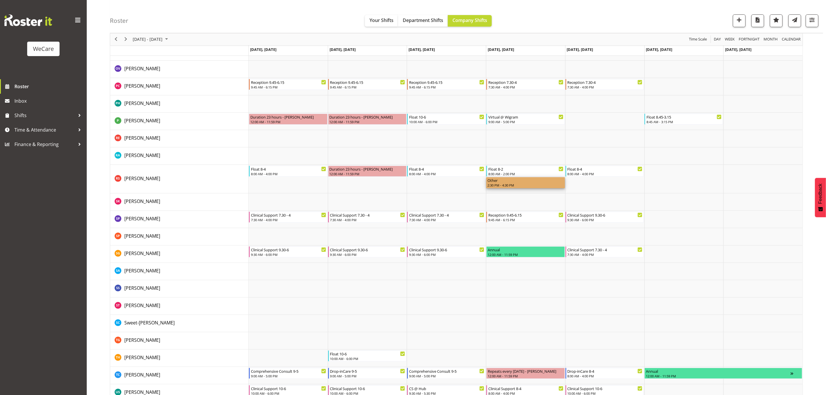
scroll to position [1782, 0]
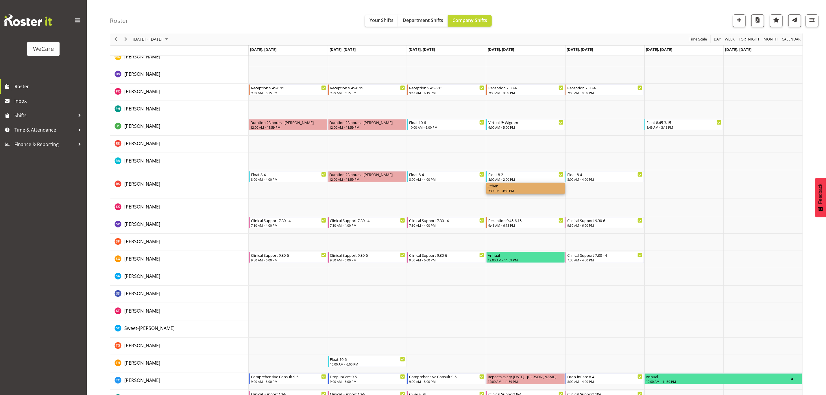
drag, startPoint x: 524, startPoint y: 186, endPoint x: 515, endPoint y: 191, distance: 10.2
click at [515, 191] on div "2:30 PM - 4:30 PM" at bounding box center [525, 190] width 76 height 5
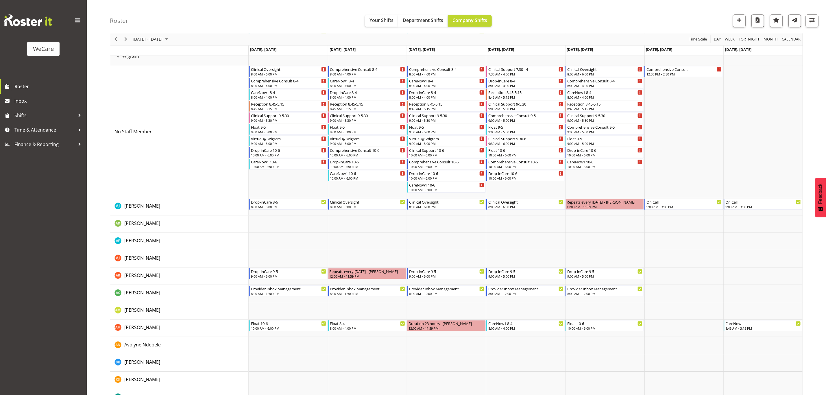
scroll to position [1045, 0]
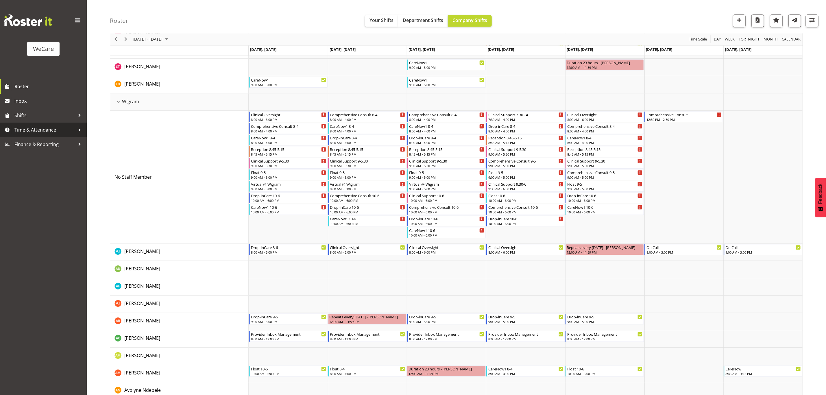
click at [76, 130] on div at bounding box center [79, 129] width 9 height 9
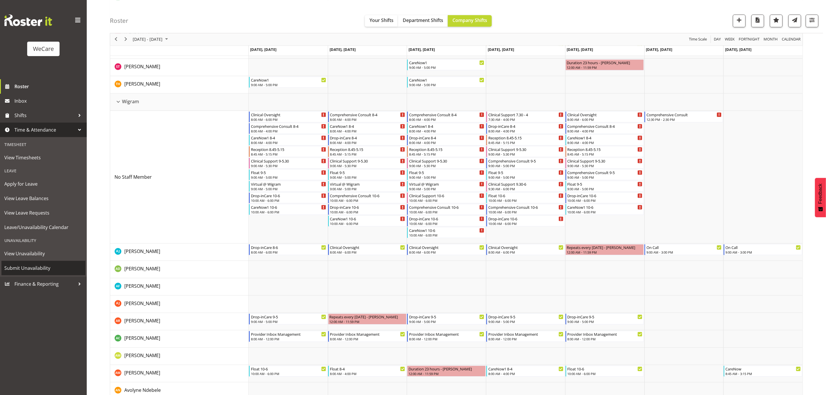
click at [37, 266] on span "Submit Unavailability" at bounding box center [43, 268] width 78 height 9
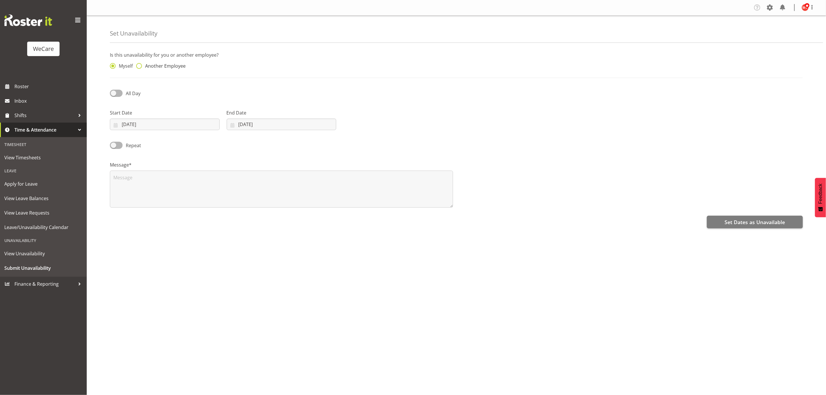
click at [140, 67] on span at bounding box center [139, 66] width 6 height 6
click at [140, 67] on input "Another Employee" at bounding box center [138, 66] width 4 height 4
radio input "true"
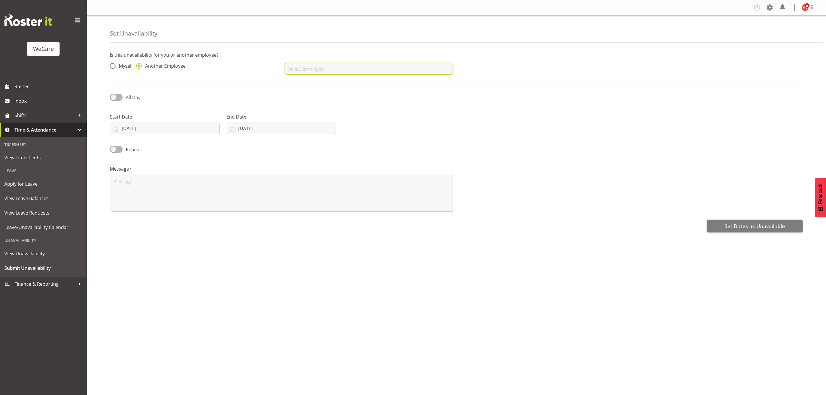
click at [301, 69] on input "text" at bounding box center [369, 69] width 168 height 12
type input "sw"
click at [28, 85] on span "Roster" at bounding box center [48, 86] width 69 height 9
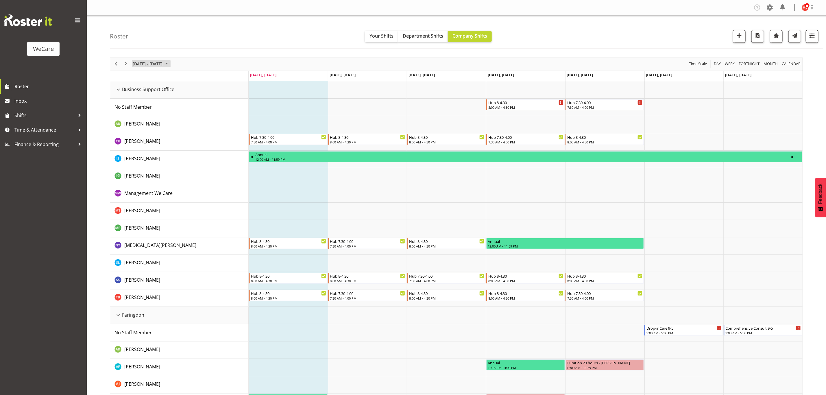
click at [170, 64] on span "August 2025" at bounding box center [166, 63] width 7 height 7
click at [193, 77] on span "next month" at bounding box center [193, 78] width 10 height 10
click at [194, 77] on span "next month" at bounding box center [193, 78] width 10 height 10
click at [137, 137] on span "29" at bounding box center [138, 137] width 9 height 9
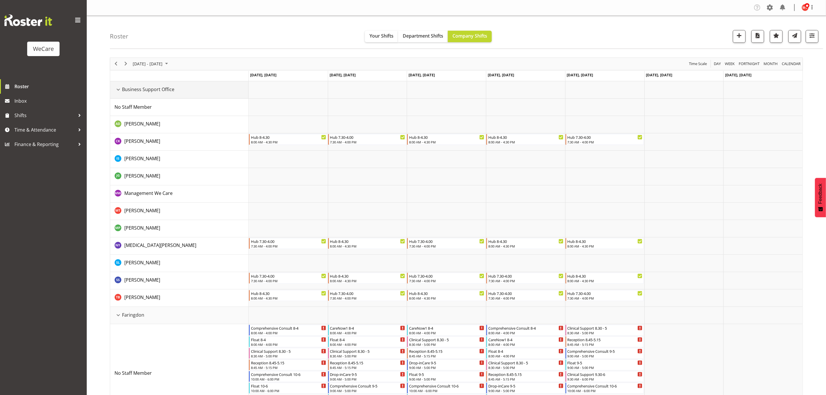
click at [116, 90] on div "Business Support Office resource" at bounding box center [118, 90] width 8 height 8
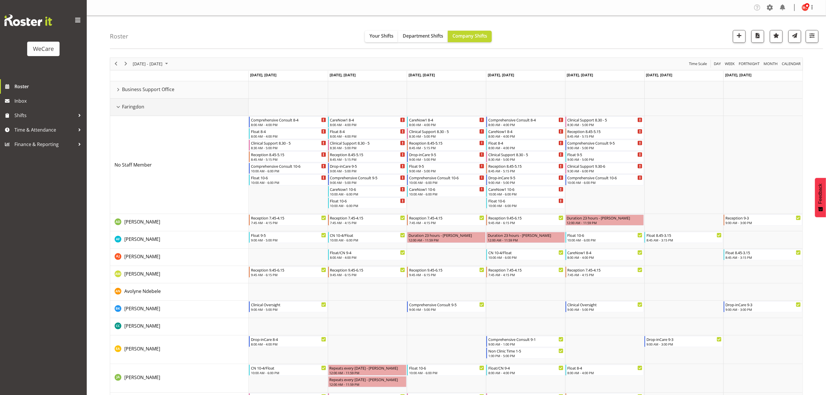
click at [119, 108] on div "Faringdon resource" at bounding box center [118, 107] width 8 height 8
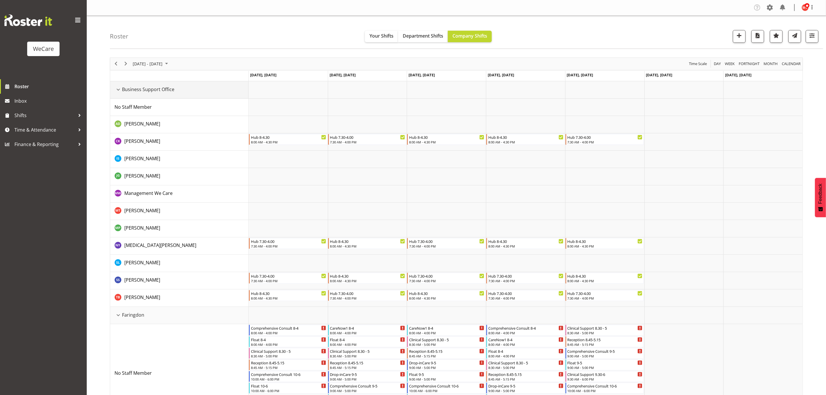
click at [121, 90] on div "Business Support Office resource" at bounding box center [118, 90] width 8 height 8
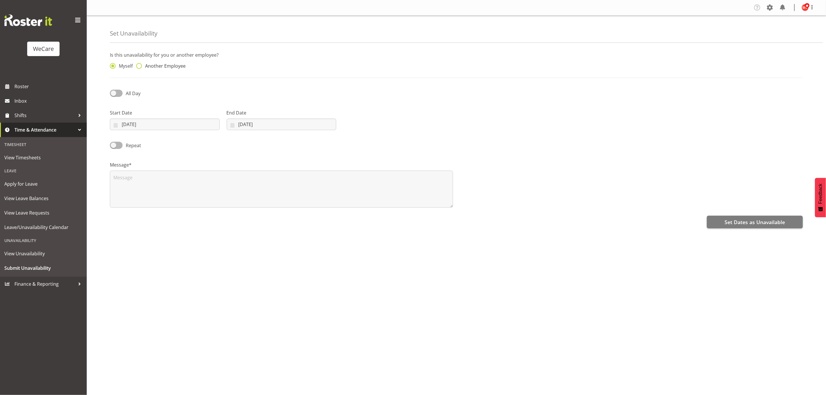
click at [138, 65] on span at bounding box center [139, 66] width 6 height 6
click at [138, 65] on input "Another Employee" at bounding box center [138, 66] width 4 height 4
radio input "true"
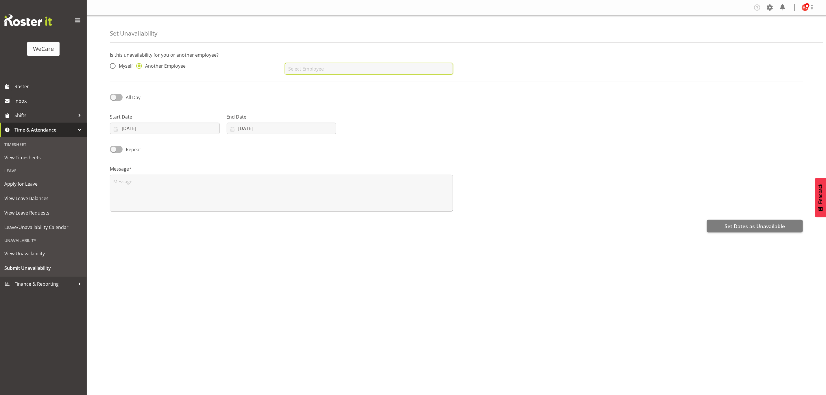
click at [296, 65] on input "text" at bounding box center [369, 69] width 168 height 12
click at [328, 85] on link "Sweet-[PERSON_NAME]" at bounding box center [369, 83] width 168 height 10
type input "Sweet-[PERSON_NAME]"
click at [169, 129] on input "[DATE]" at bounding box center [165, 129] width 110 height 12
click at [167, 148] on select "January February March April May June July August September October November De…" at bounding box center [150, 145] width 40 height 12
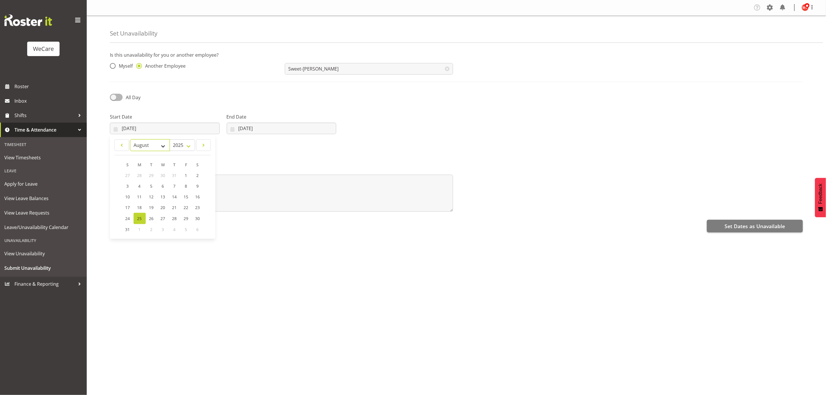
select select "9"
click at [130, 139] on select "January February March April May June July August September October November De…" at bounding box center [150, 145] width 40 height 12
click at [174, 175] on span "2" at bounding box center [174, 175] width 2 height 5
type input "02/10/2025"
click at [284, 128] on input "[DATE]" at bounding box center [282, 129] width 110 height 12
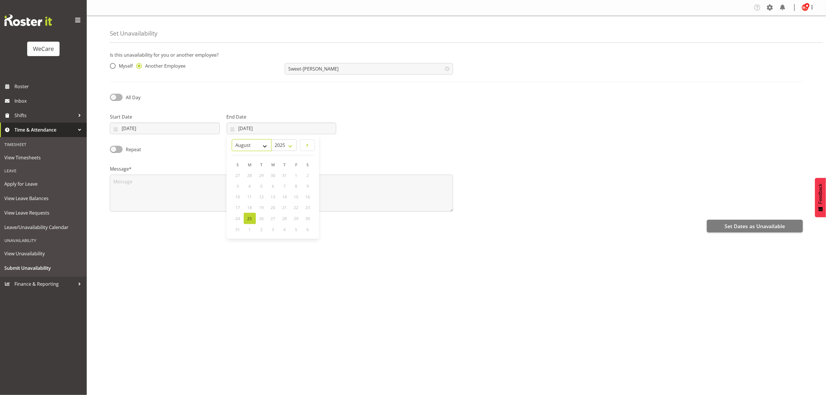
click at [269, 147] on select "January February March April May June July August September October November De…" at bounding box center [252, 145] width 40 height 12
select select "9"
click at [232, 139] on select "January February March April May June July August September October November De…" at bounding box center [252, 145] width 40 height 12
click at [285, 173] on span "2" at bounding box center [284, 175] width 2 height 5
type input "02/10/2025"
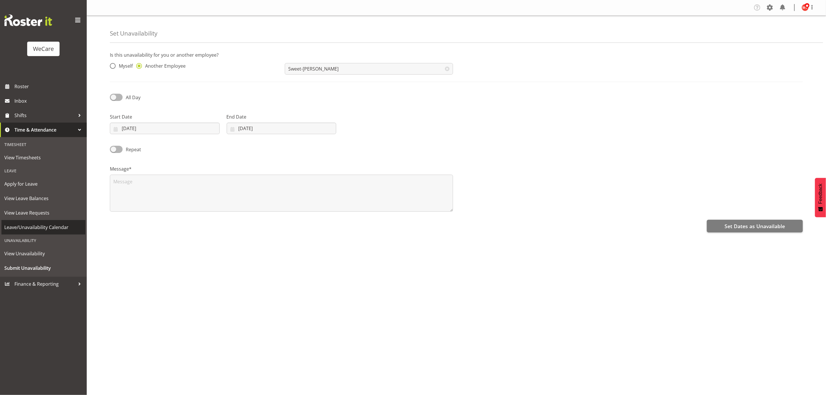
click at [51, 226] on span "Leave/Unavailability Calendar" at bounding box center [43, 227] width 78 height 9
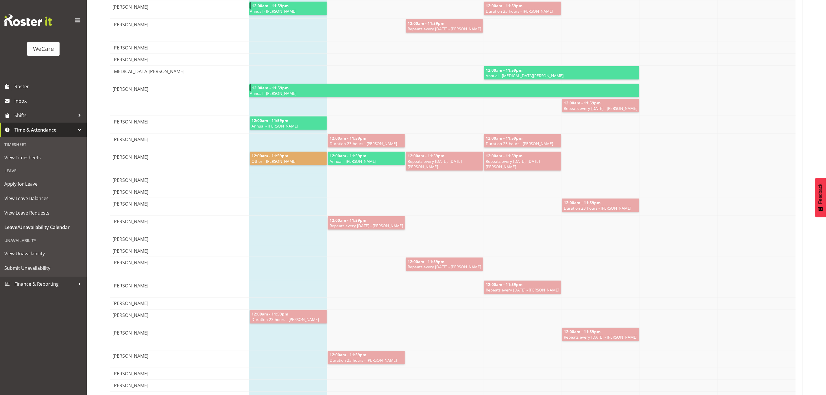
scroll to position [564, 0]
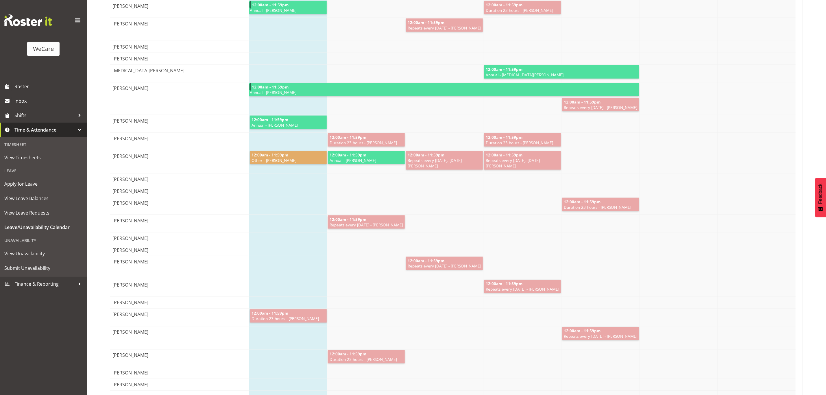
click at [280, 158] on span "12:00am - 11:59pm" at bounding box center [270, 154] width 38 height 5
drag, startPoint x: 292, startPoint y: 171, endPoint x: 276, endPoint y: 197, distance: 30.8
click at [277, 185] on div at bounding box center [522, 179] width 547 height 12
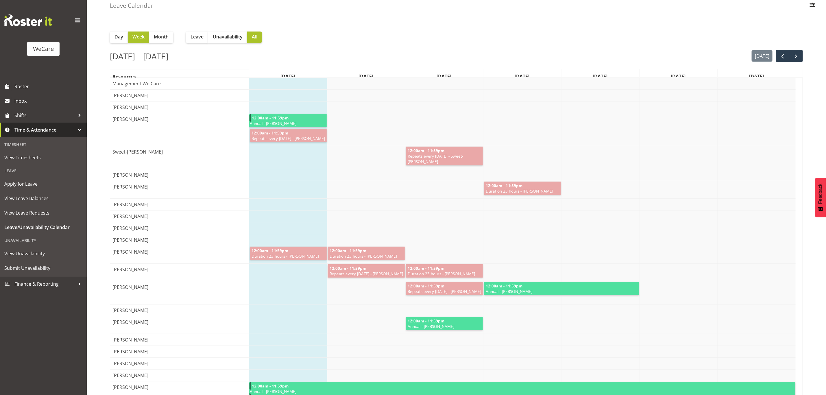
scroll to position [0, 0]
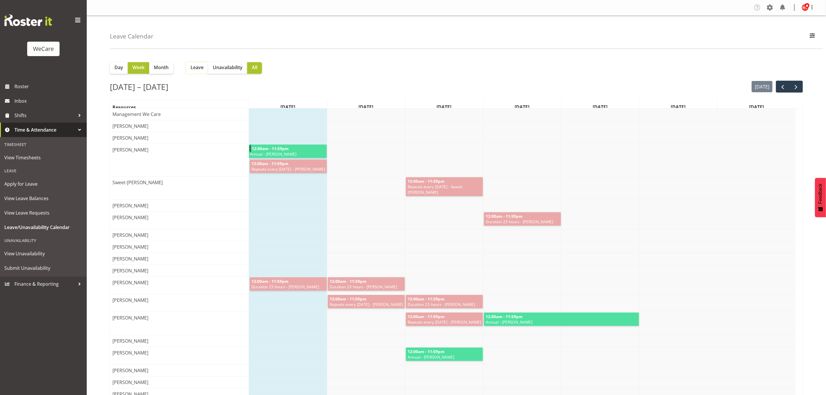
click at [192, 69] on span "Leave" at bounding box center [196, 67] width 13 height 7
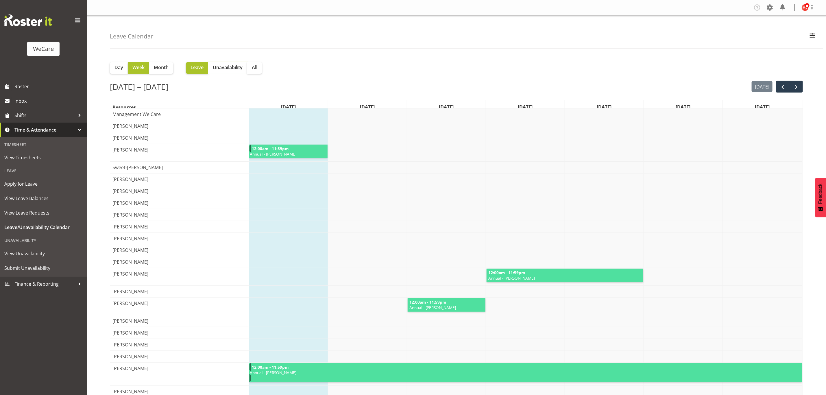
click at [240, 68] on span "Unavailability" at bounding box center [228, 67] width 30 height 7
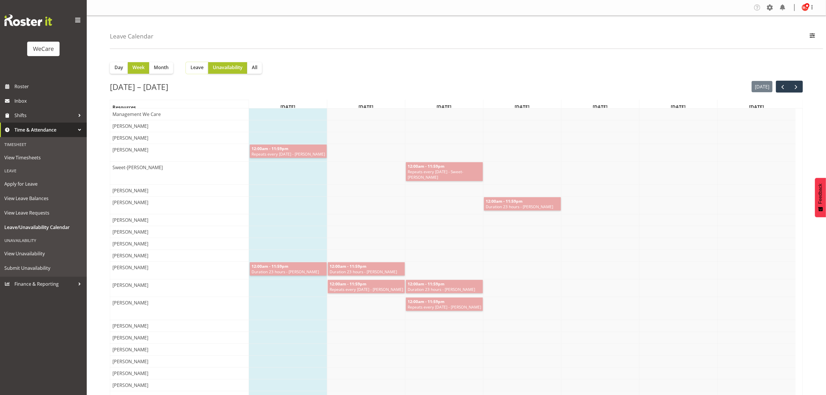
click at [199, 65] on span "Leave" at bounding box center [196, 67] width 13 height 7
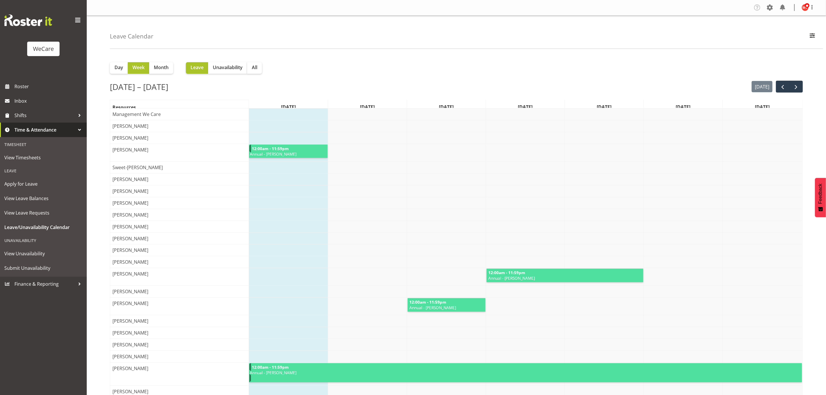
click at [423, 310] on span "Annual - [PERSON_NAME]" at bounding box center [446, 307] width 75 height 5
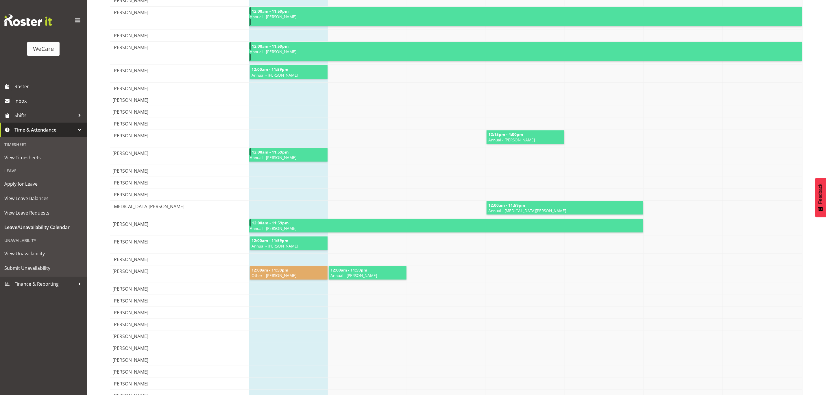
scroll to position [434, 0]
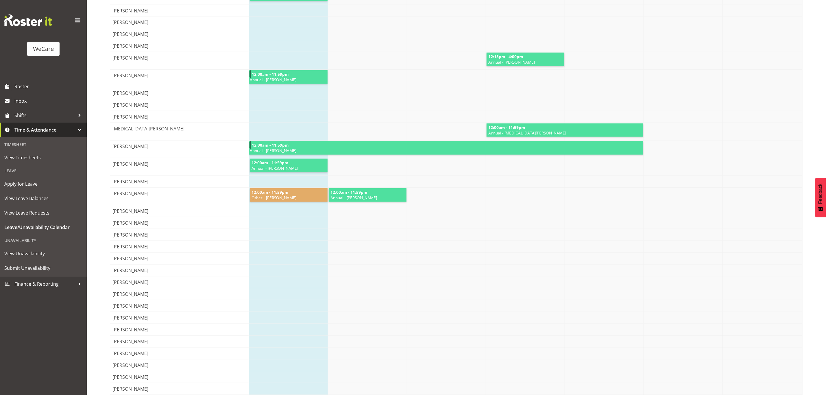
click at [284, 200] on span "Other - [PERSON_NAME]" at bounding box center [288, 197] width 75 height 5
click at [38, 214] on span "View Leave Requests" at bounding box center [43, 212] width 78 height 9
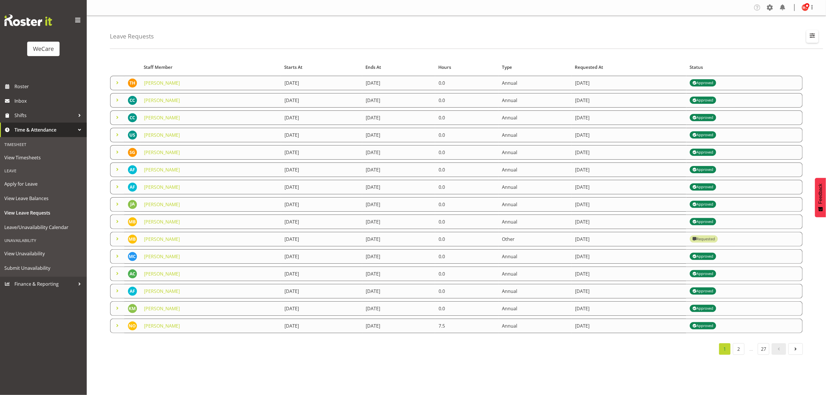
click at [809, 36] on span "button" at bounding box center [812, 36] width 8 height 8
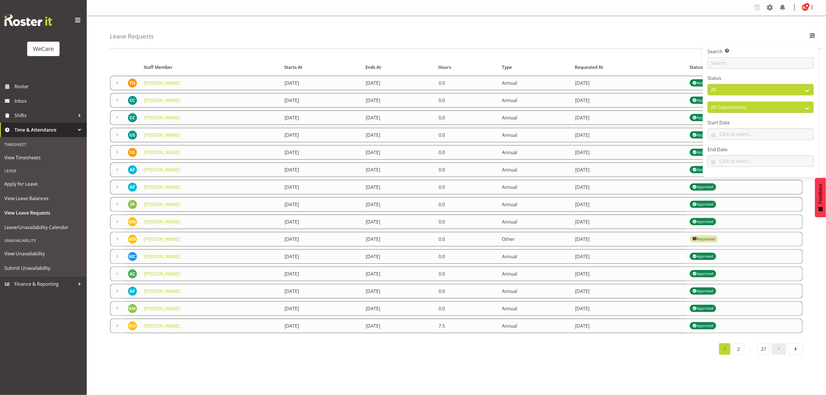
click at [546, 54] on div "Starts At Type Requested At Status Staff Member Starts At Ends At Hours Type Re…" at bounding box center [468, 206] width 716 height 306
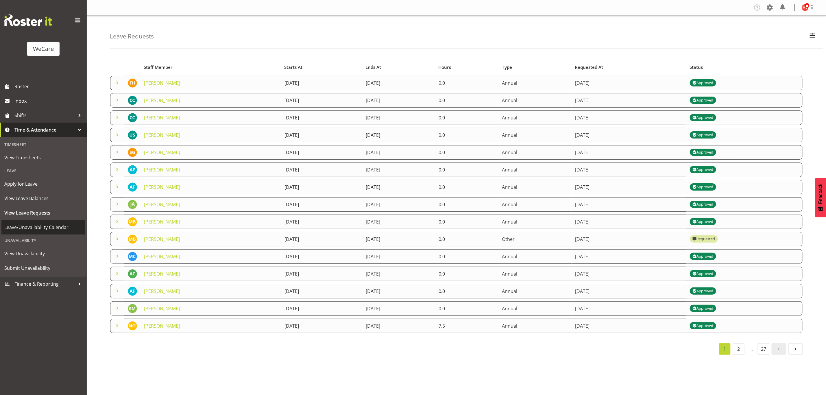
click at [50, 228] on span "Leave/Unavailability Calendar" at bounding box center [43, 227] width 78 height 9
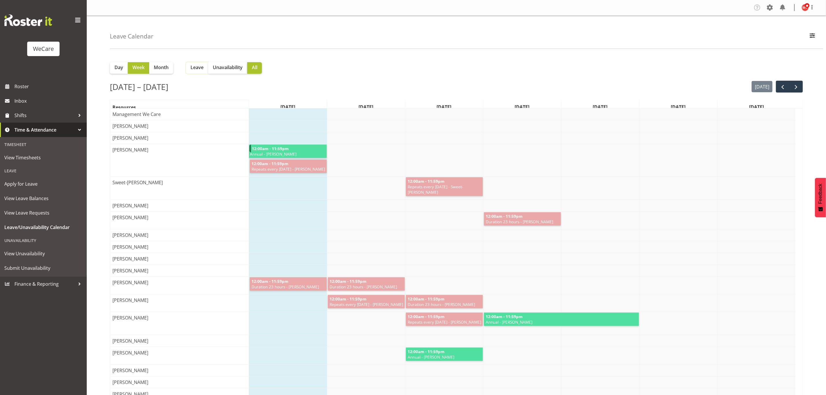
click at [195, 64] on span "Leave" at bounding box center [196, 67] width 13 height 7
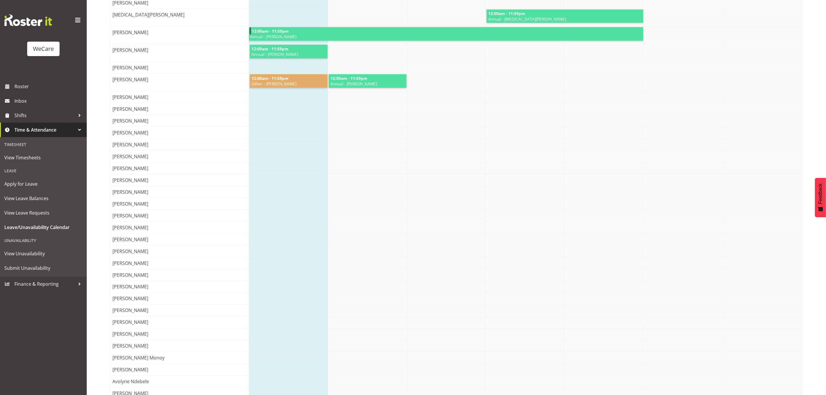
scroll to position [580, 0]
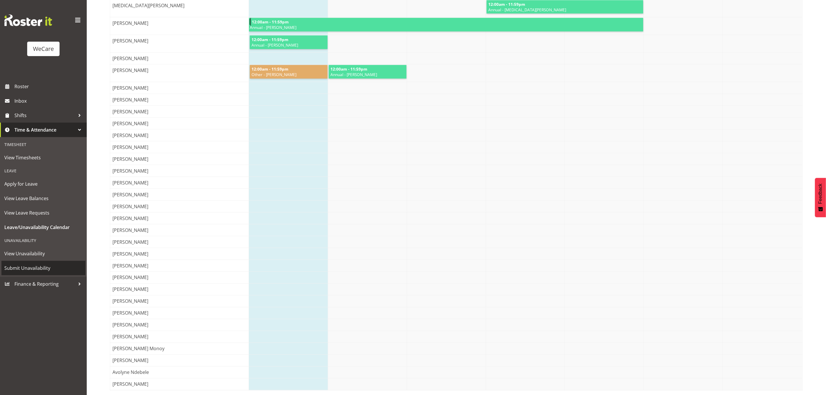
click at [36, 264] on span "Submit Unavailability" at bounding box center [43, 268] width 78 height 9
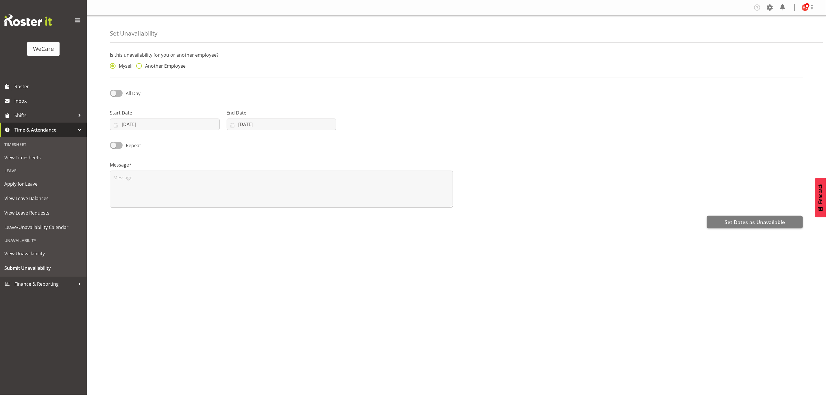
click at [140, 65] on span at bounding box center [139, 66] width 6 height 6
click at [140, 65] on input "Another Employee" at bounding box center [138, 66] width 4 height 4
radio input "true"
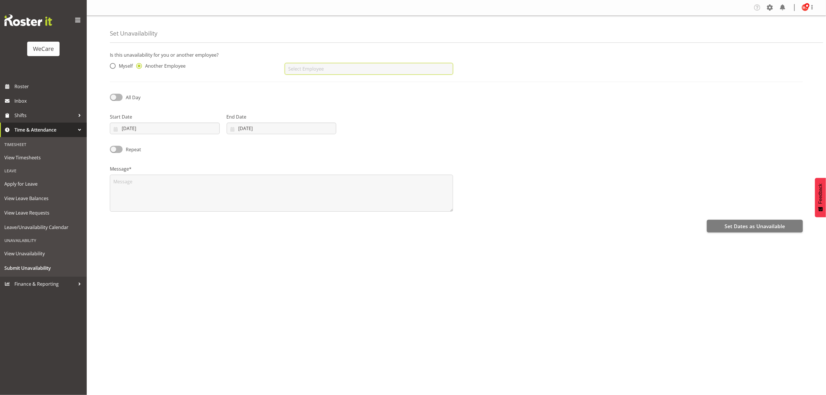
click at [306, 69] on input "text" at bounding box center [369, 69] width 168 height 12
click at [333, 83] on link "Sweet-[PERSON_NAME]" at bounding box center [369, 83] width 168 height 10
type input "Sweet-[PERSON_NAME]"
click at [115, 97] on span at bounding box center [116, 97] width 13 height 7
click at [114, 97] on input "All Day" at bounding box center [112, 97] width 4 height 4
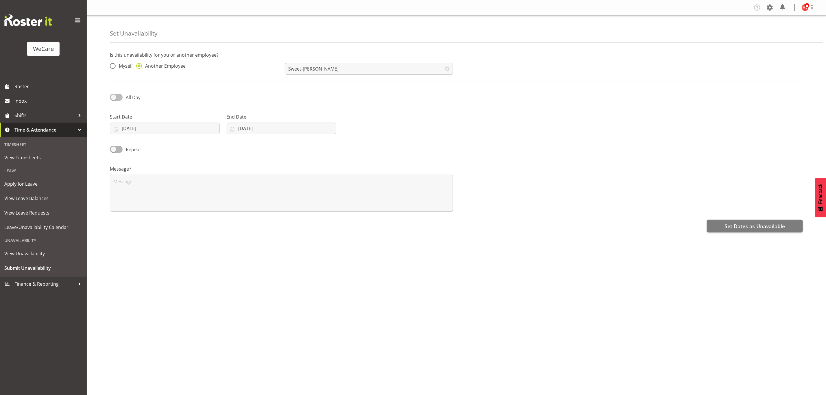
checkbox input "true"
click at [185, 129] on input "[DATE]" at bounding box center [165, 129] width 110 height 12
click at [162, 145] on select "January February March April May June July August September October November De…" at bounding box center [150, 145] width 40 height 12
select select "9"
click at [130, 139] on select "January February March April May June July August September October November De…" at bounding box center [150, 145] width 40 height 12
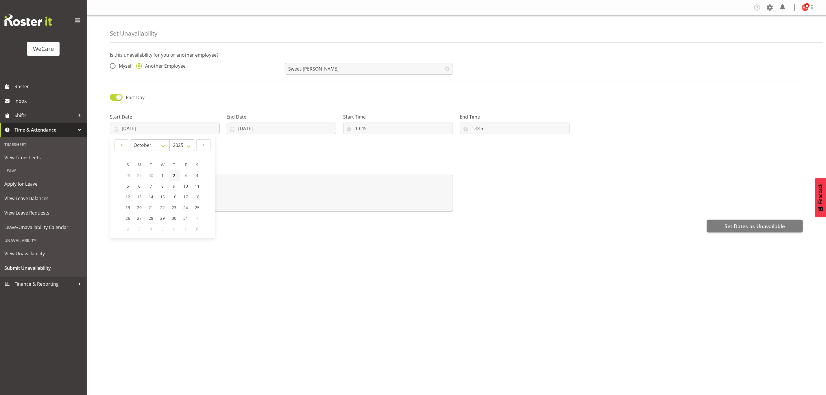
click at [175, 175] on span "2" at bounding box center [174, 175] width 2 height 5
type input "02/10/2025"
click at [293, 126] on input "[DATE]" at bounding box center [282, 129] width 110 height 12
click at [269, 145] on select "January February March April May June July August September October November De…" at bounding box center [252, 145] width 40 height 12
select select "9"
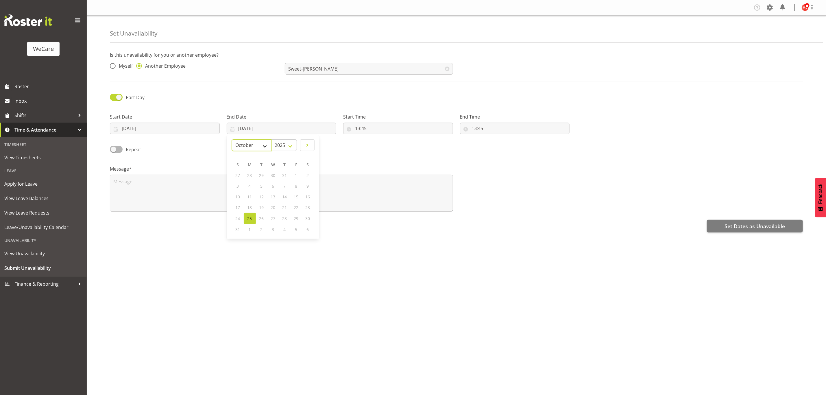
click at [232, 139] on select "January February March April May June July August September October November De…" at bounding box center [252, 145] width 40 height 12
click at [239, 228] on span "2" at bounding box center [238, 228] width 2 height 5
click at [287, 176] on link "2" at bounding box center [285, 175] width 12 height 11
type input "02/10/2025"
click at [394, 127] on input "13:45" at bounding box center [398, 129] width 110 height 12
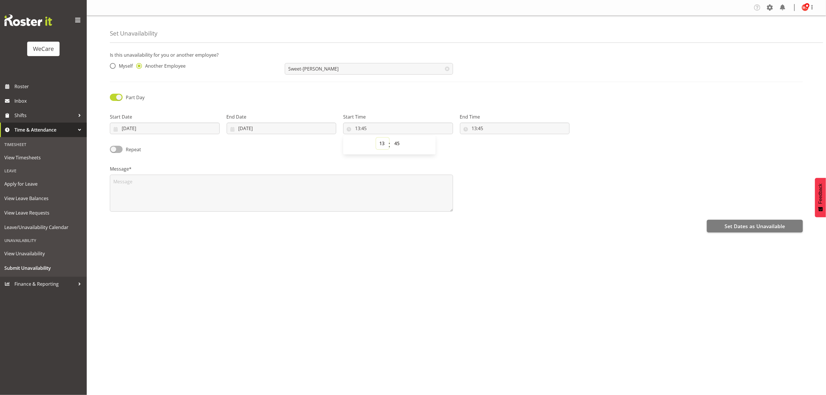
drag, startPoint x: 382, startPoint y: 141, endPoint x: 385, endPoint y: 147, distance: 6.6
click at [382, 142] on select "00 01 02 03 04 05 06 07 08 09 10 11 12 13 14 15 16 17 18 19 20 21 22 23" at bounding box center [382, 144] width 13 height 12
select select "9"
click at [376, 138] on select "00 01 02 03 04 05 06 07 08 09 10 11 12 13 14 15 16 17 18 19 20 21 22 23" at bounding box center [382, 144] width 13 height 12
type input "09:45"
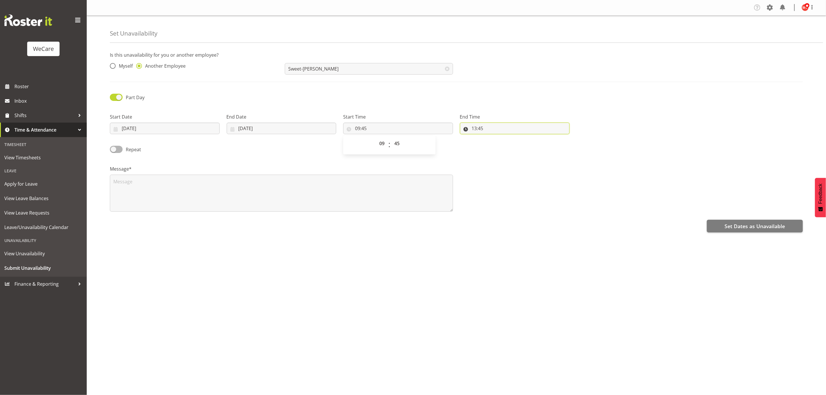
click at [492, 126] on input "13:45" at bounding box center [515, 129] width 110 height 12
click at [499, 142] on select "00 01 02 03 04 05 06 07 08 09 10 11 12 13 14 15 16 17 18 19 20 21 22 23" at bounding box center [499, 144] width 13 height 12
select select "17"
click at [493, 138] on select "00 01 02 03 04 05 06 07 08 09 10 11 12 13 14 15 16 17 18 19 20 21 22 23" at bounding box center [499, 144] width 13 height 12
type input "17:45"
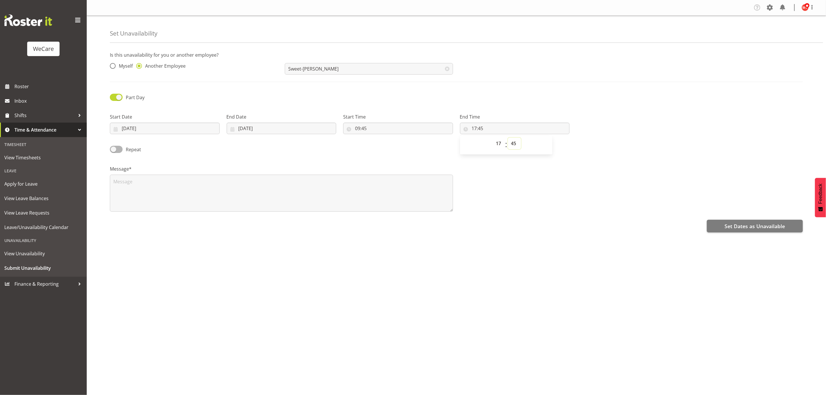
click at [515, 144] on select "00 01 02 03 04 05 06 07 08 09 10 11 12 13 14 15 16 17 18 19 20 21 22 23 24 25 2…" at bounding box center [514, 144] width 13 height 12
select select "0"
click at [508, 138] on select "00 01 02 03 04 05 06 07 08 09 10 11 12 13 14 15 16 17 18 19 20 21 22 23 24 25 2…" at bounding box center [514, 144] width 13 height 12
type input "17:00"
click at [553, 198] on div "Message*" at bounding box center [456, 186] width 700 height 58
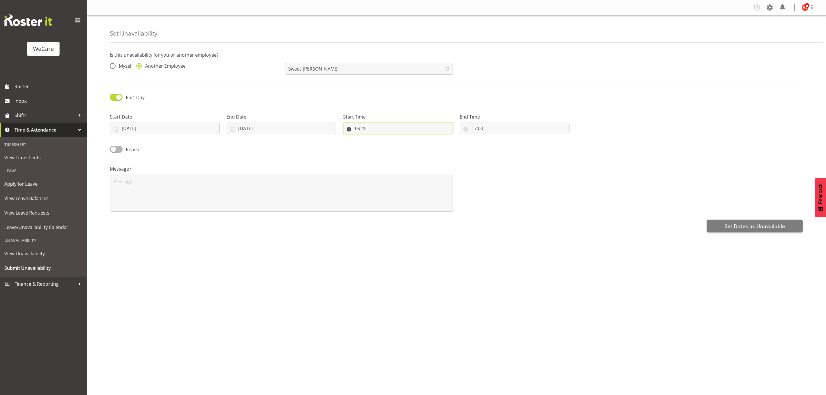
click at [367, 129] on input "09:45" at bounding box center [398, 129] width 110 height 12
click at [394, 144] on select "00 01 02 03 04 05 06 07 08 09 10 11 12 13 14 15 16 17 18 19 20 21 22 23 24 25 2…" at bounding box center [397, 144] width 13 height 12
select select "0"
click at [391, 138] on select "00 01 02 03 04 05 06 07 08 09 10 11 12 13 14 15 16 17 18 19 20 21 22 23 24 25 2…" at bounding box center [397, 144] width 13 height 12
type input "09:00"
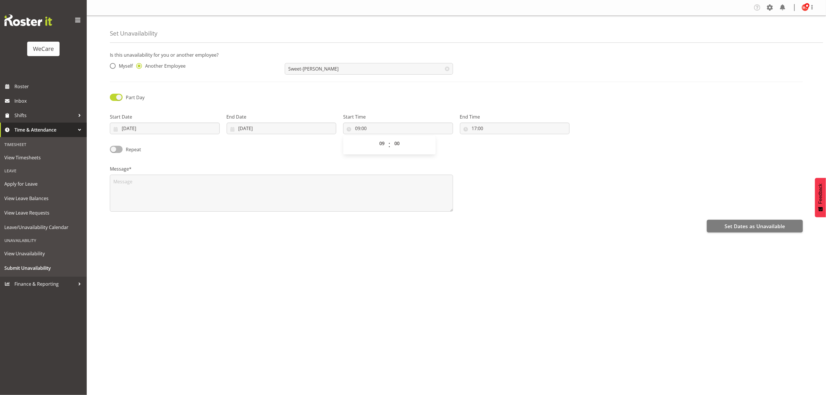
click at [518, 166] on div "Message*" at bounding box center [456, 186] width 700 height 58
click at [773, 225] on span "Set Dates as Unavailable" at bounding box center [754, 226] width 60 height 8
click at [149, 184] on textarea at bounding box center [281, 193] width 343 height 37
type textarea "Study Leave"
click at [735, 226] on span "Set Dates as Unavailable" at bounding box center [754, 226] width 60 height 8
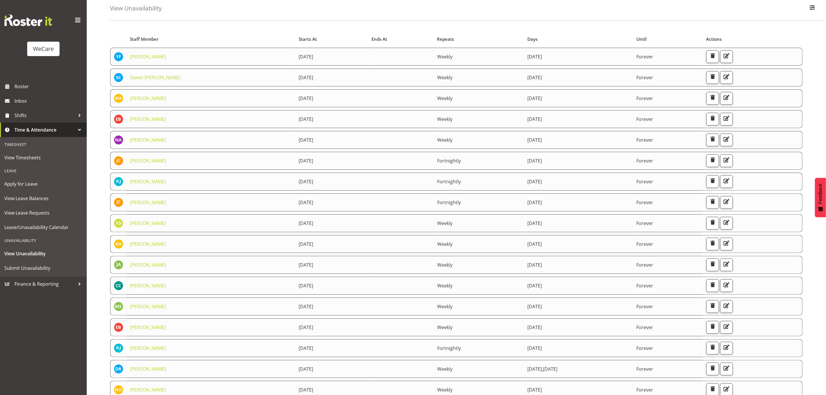
scroll to position [126, 0]
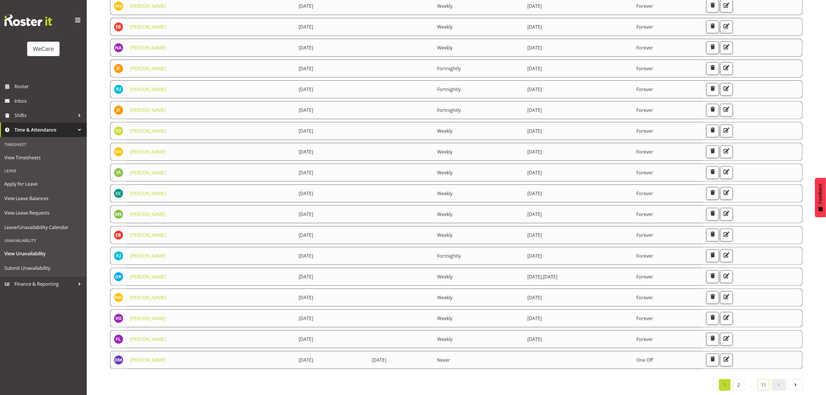
click at [766, 379] on link "11" at bounding box center [764, 385] width 12 height 12
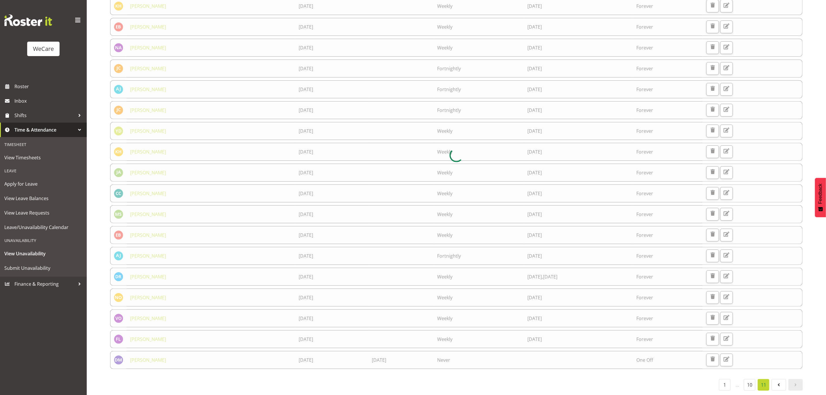
scroll to position [0, 0]
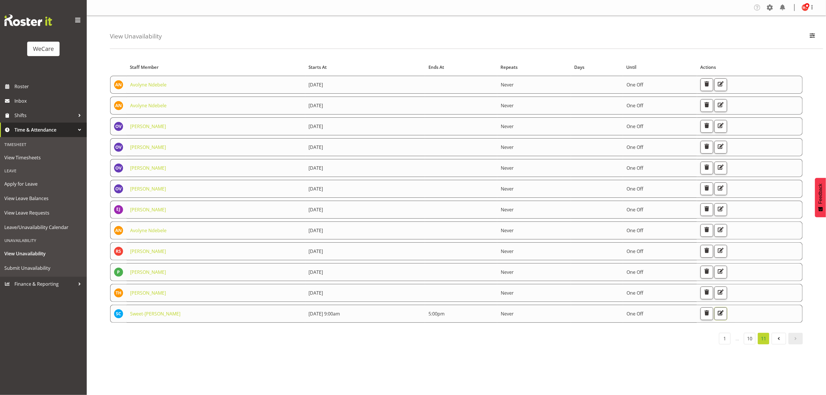
click at [723, 313] on span "button" at bounding box center [721, 313] width 8 height 8
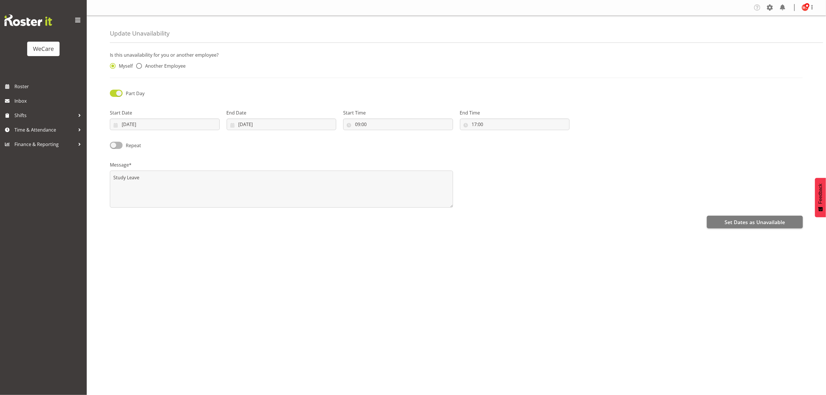
radio input "false"
radio input "true"
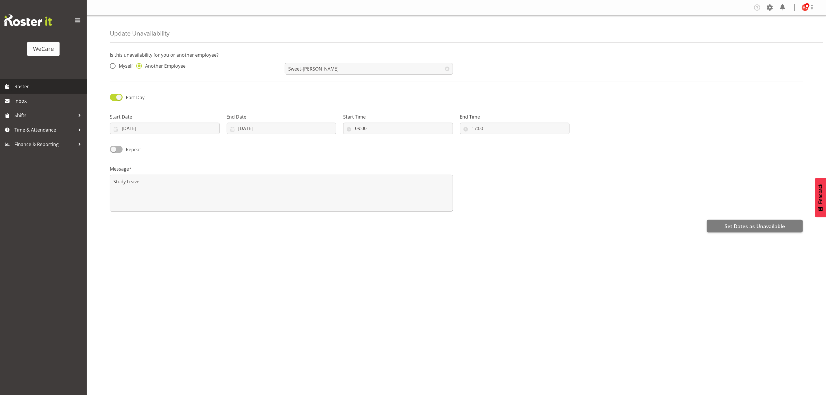
click at [43, 86] on span "Roster" at bounding box center [48, 86] width 69 height 9
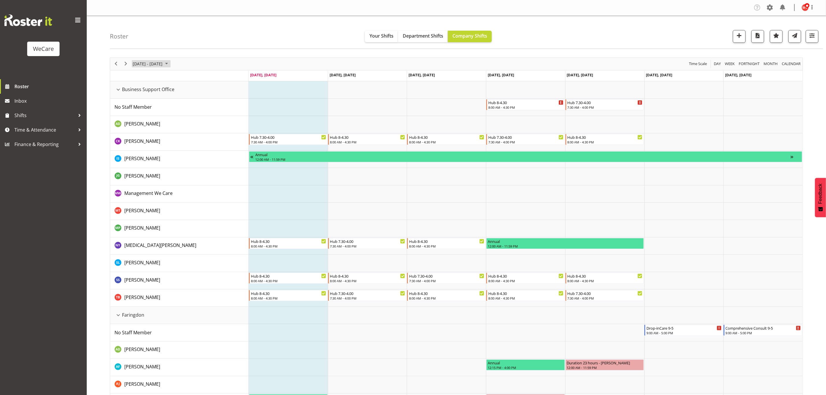
click at [143, 67] on span "[DATE] - [DATE]" at bounding box center [147, 63] width 31 height 7
click at [192, 79] on span "next month" at bounding box center [193, 78] width 10 height 10
click at [192, 80] on span "next month" at bounding box center [193, 78] width 10 height 10
click at [167, 98] on span "2" at bounding box center [166, 98] width 9 height 9
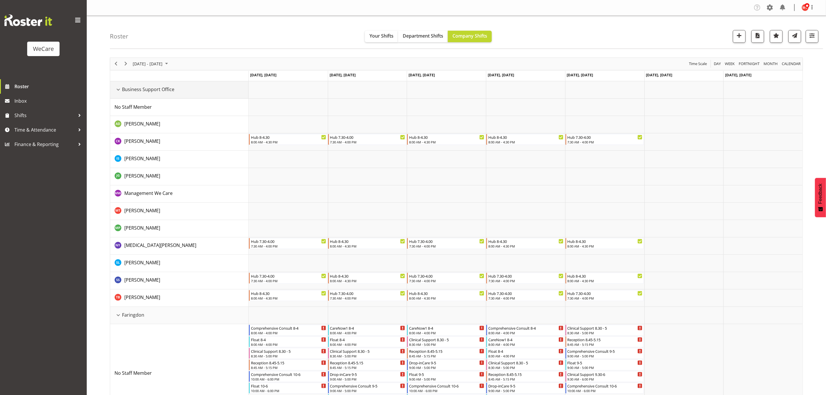
click at [117, 90] on div "Business Support Office resource" at bounding box center [118, 90] width 8 height 8
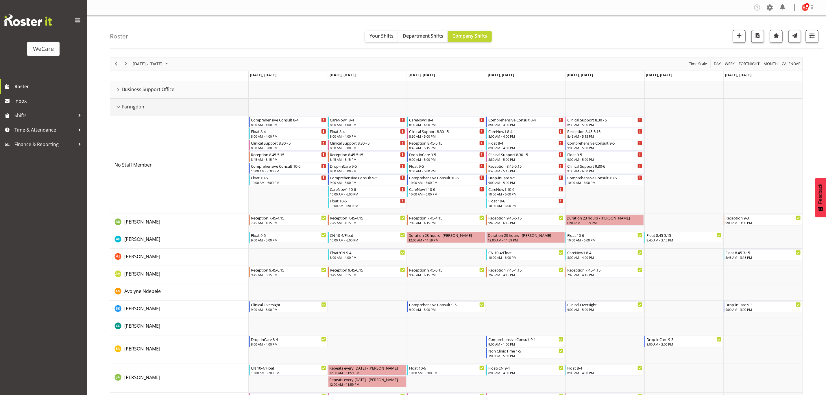
drag, startPoint x: 117, startPoint y: 106, endPoint x: 123, endPoint y: 119, distance: 14.1
click at [118, 106] on div "Faringdon resource" at bounding box center [118, 107] width 8 height 8
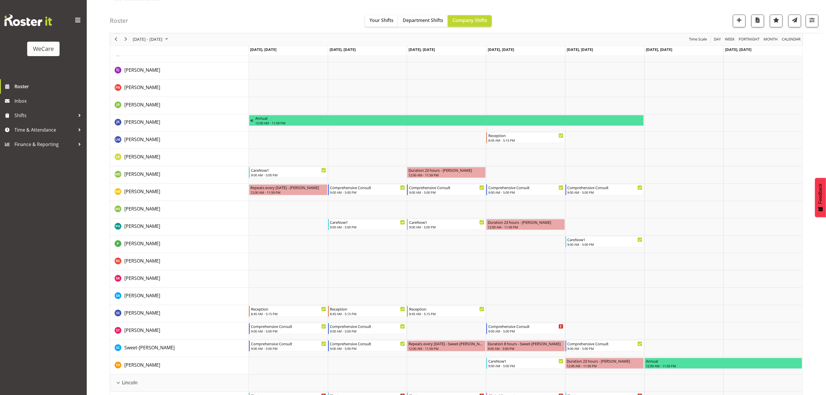
scroll to position [910, 0]
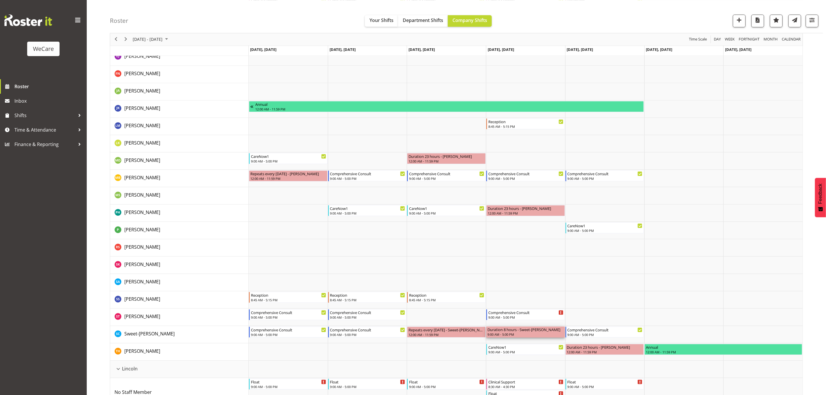
click at [525, 333] on div "9:00 AM - 5:00 PM" at bounding box center [525, 334] width 76 height 5
click at [703, 254] on td "Timeline Week of October 2, 2025" at bounding box center [683, 247] width 79 height 17
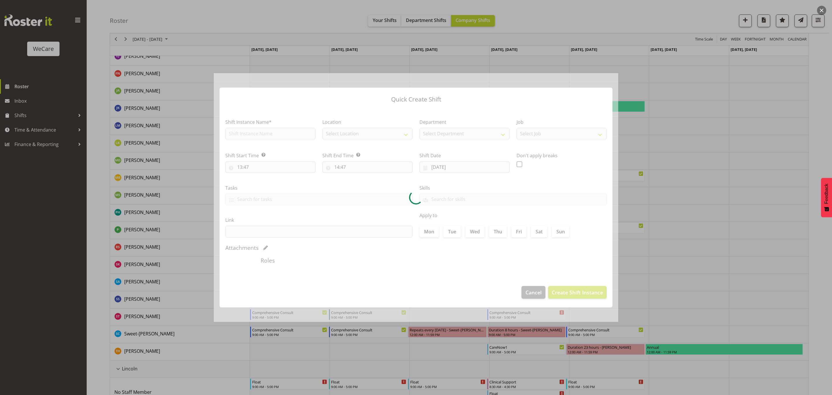
type input "[DATE]"
checkbox input "true"
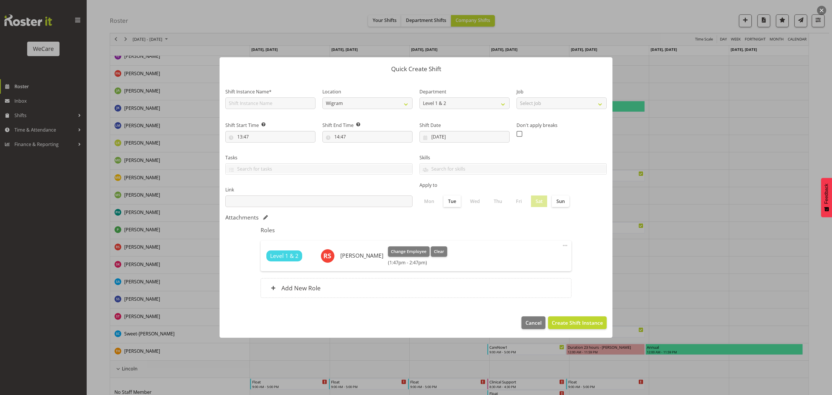
click at [731, 190] on div at bounding box center [416, 197] width 832 height 395
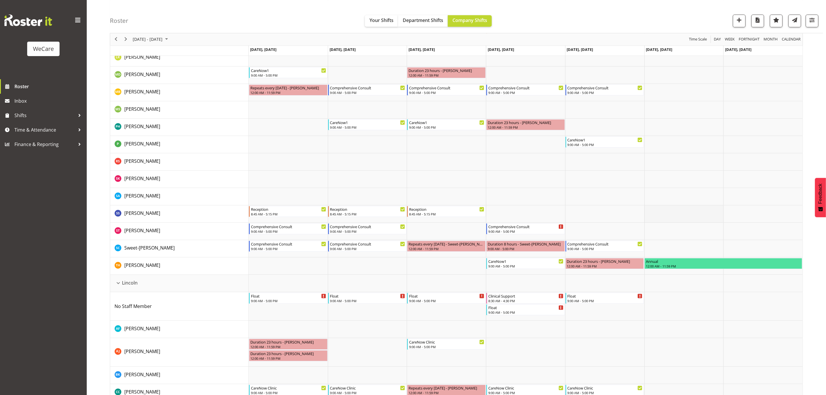
scroll to position [997, 0]
